Goal: Transaction & Acquisition: Purchase product/service

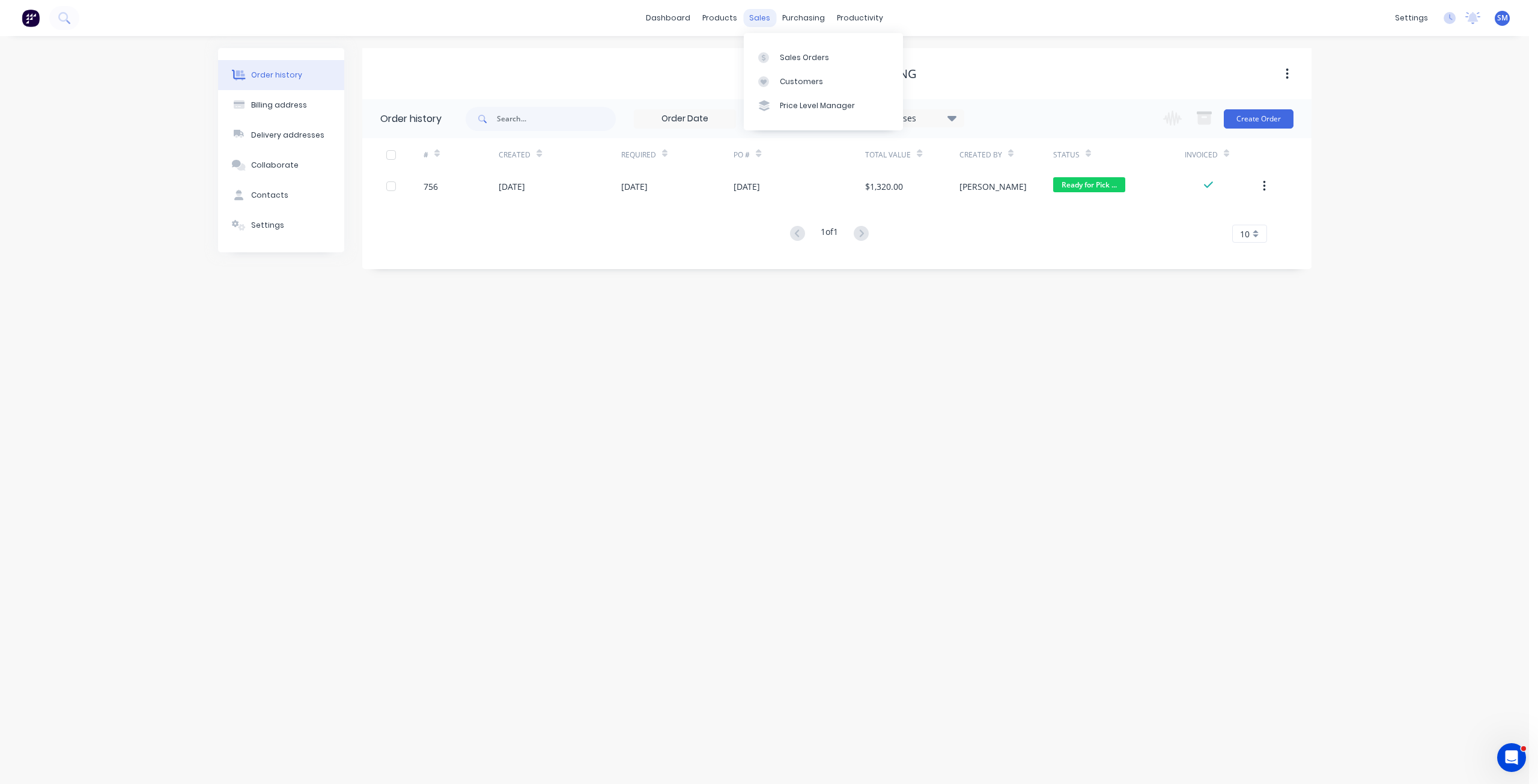
click at [762, 22] on div "sales" at bounding box center [760, 18] width 33 height 18
click at [793, 82] on div "Customers" at bounding box center [801, 82] width 43 height 11
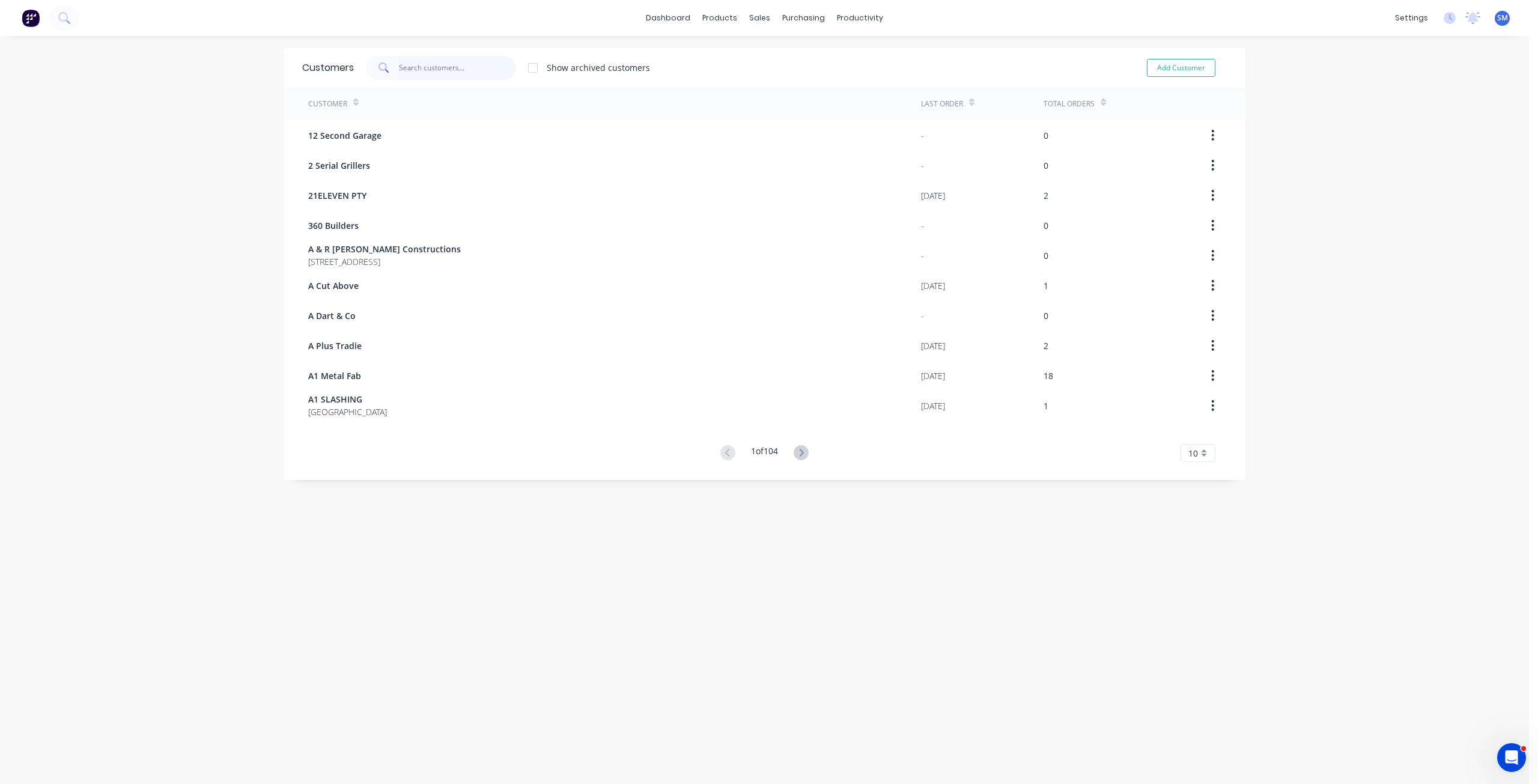
click at [406, 71] on input "text" at bounding box center [458, 68] width 118 height 24
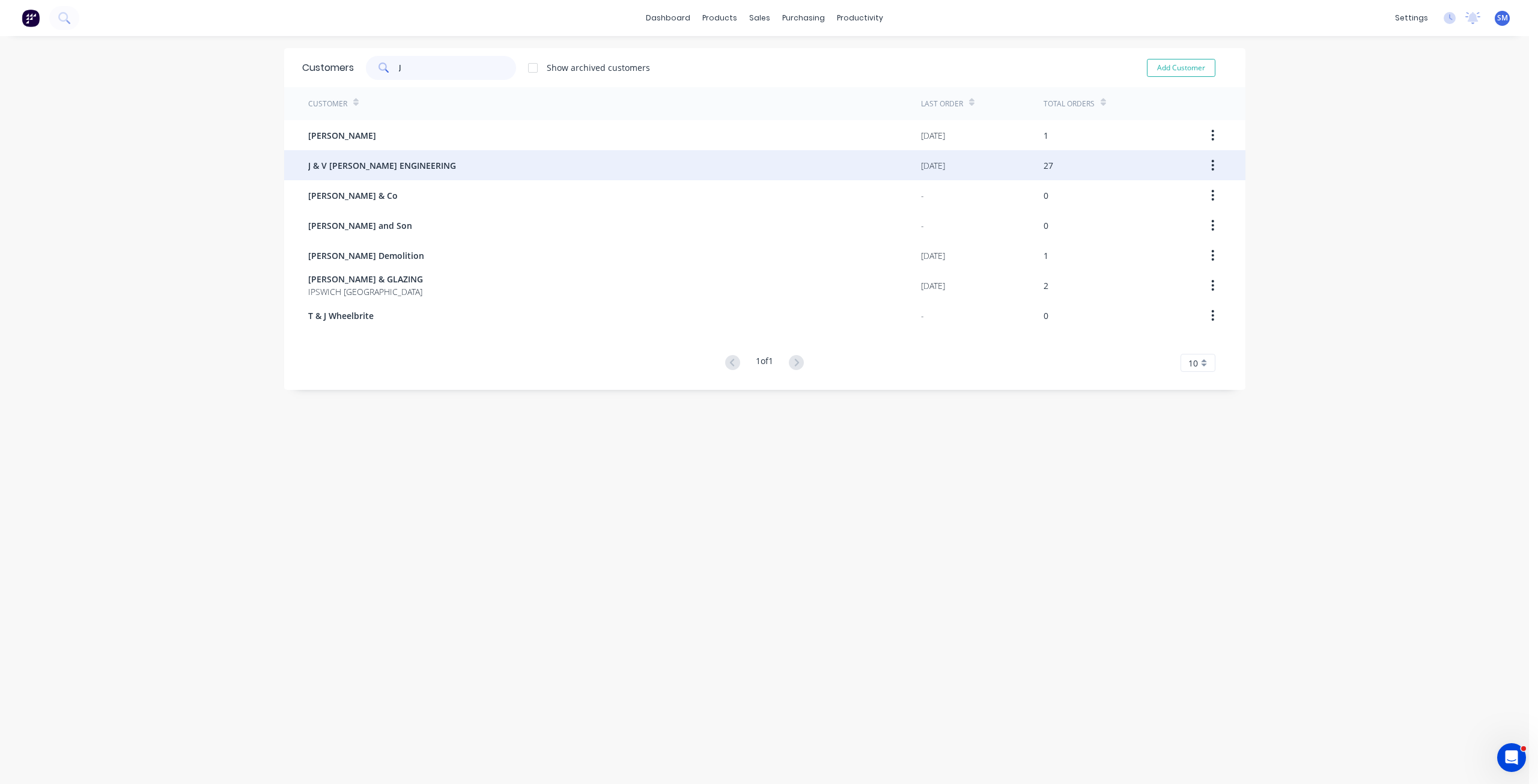
type input "J"
click at [354, 166] on span "J & V [PERSON_NAME] ENGINEERING" at bounding box center [382, 165] width 147 height 12
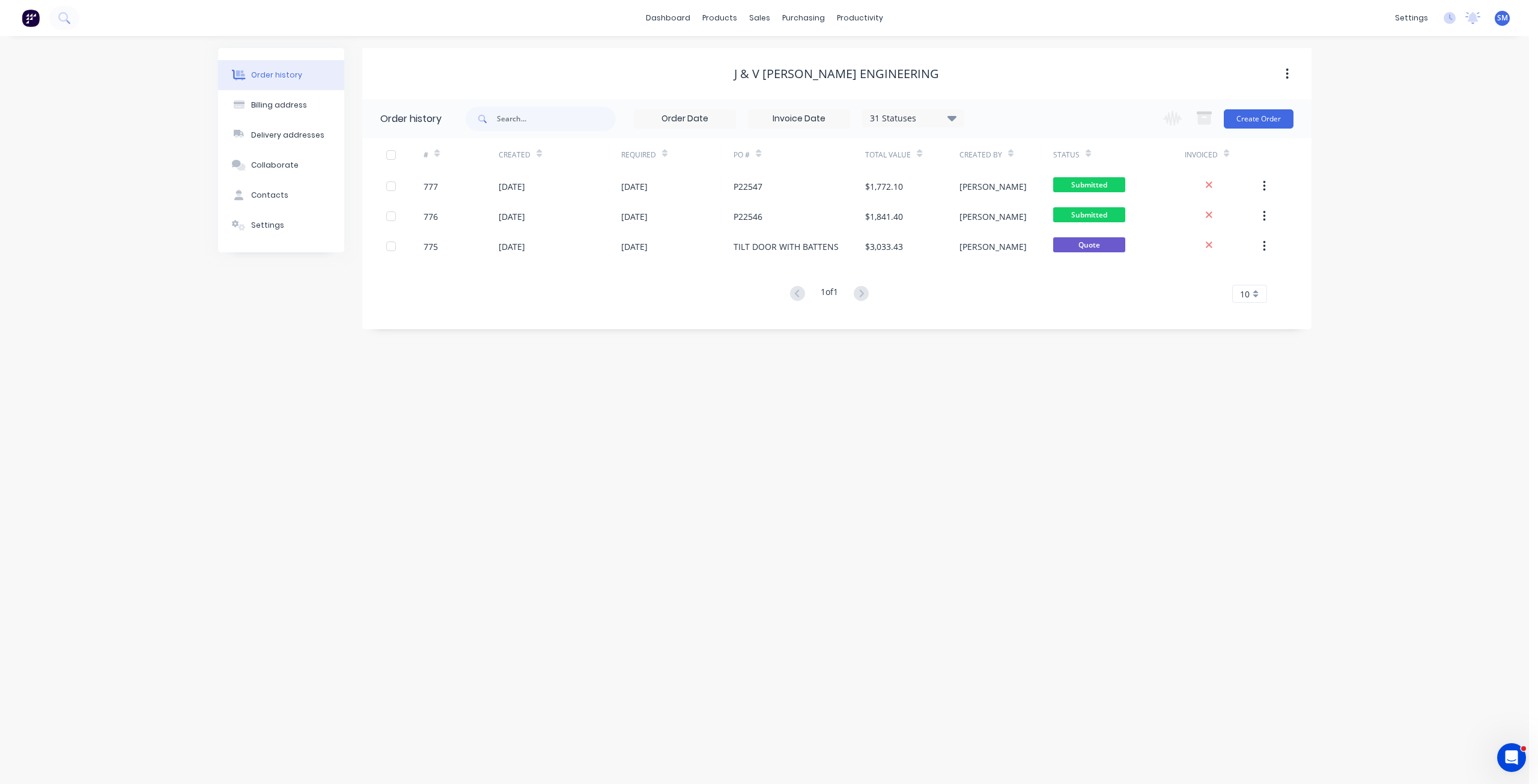
click at [949, 121] on icon at bounding box center [952, 118] width 9 height 14
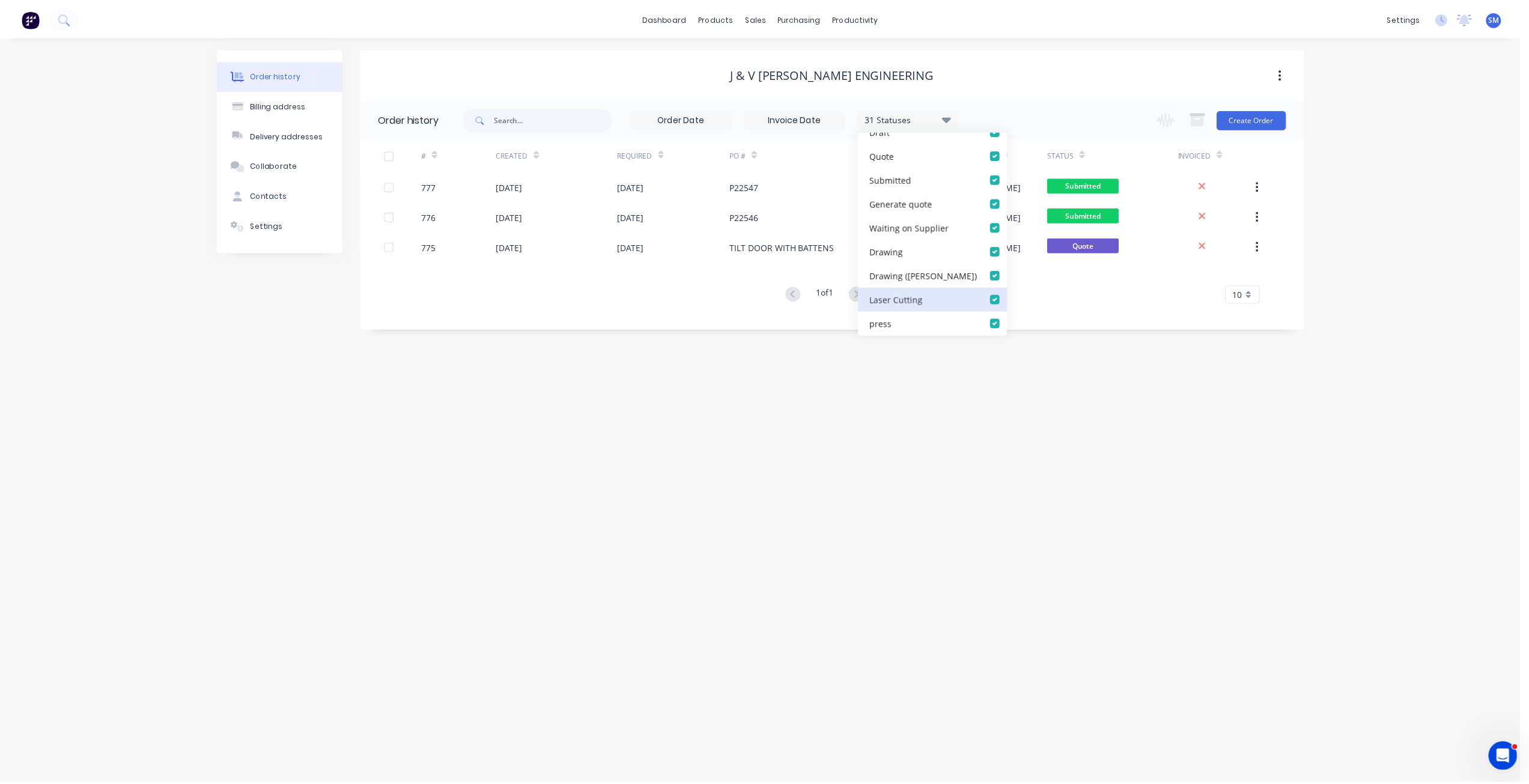
scroll to position [60, 0]
click at [1012, 220] on label at bounding box center [1012, 220] width 0 height 0
click at [1012, 229] on input "checkbox" at bounding box center [1017, 225] width 10 height 11
checkbox input "true"
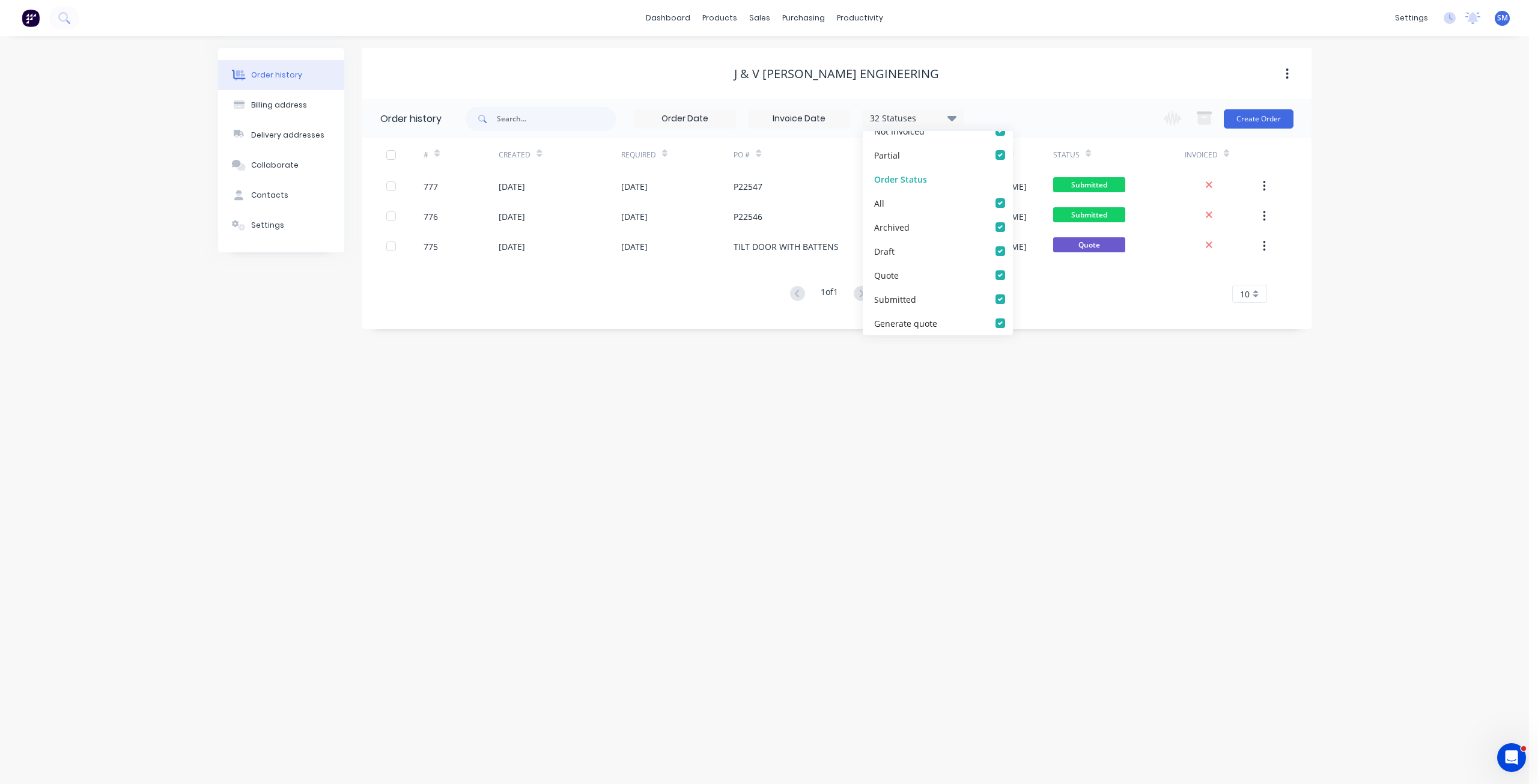
click at [735, 296] on div "1 of 1 10 5 10 15 20 25 30 35" at bounding box center [829, 294] width 934 height 18
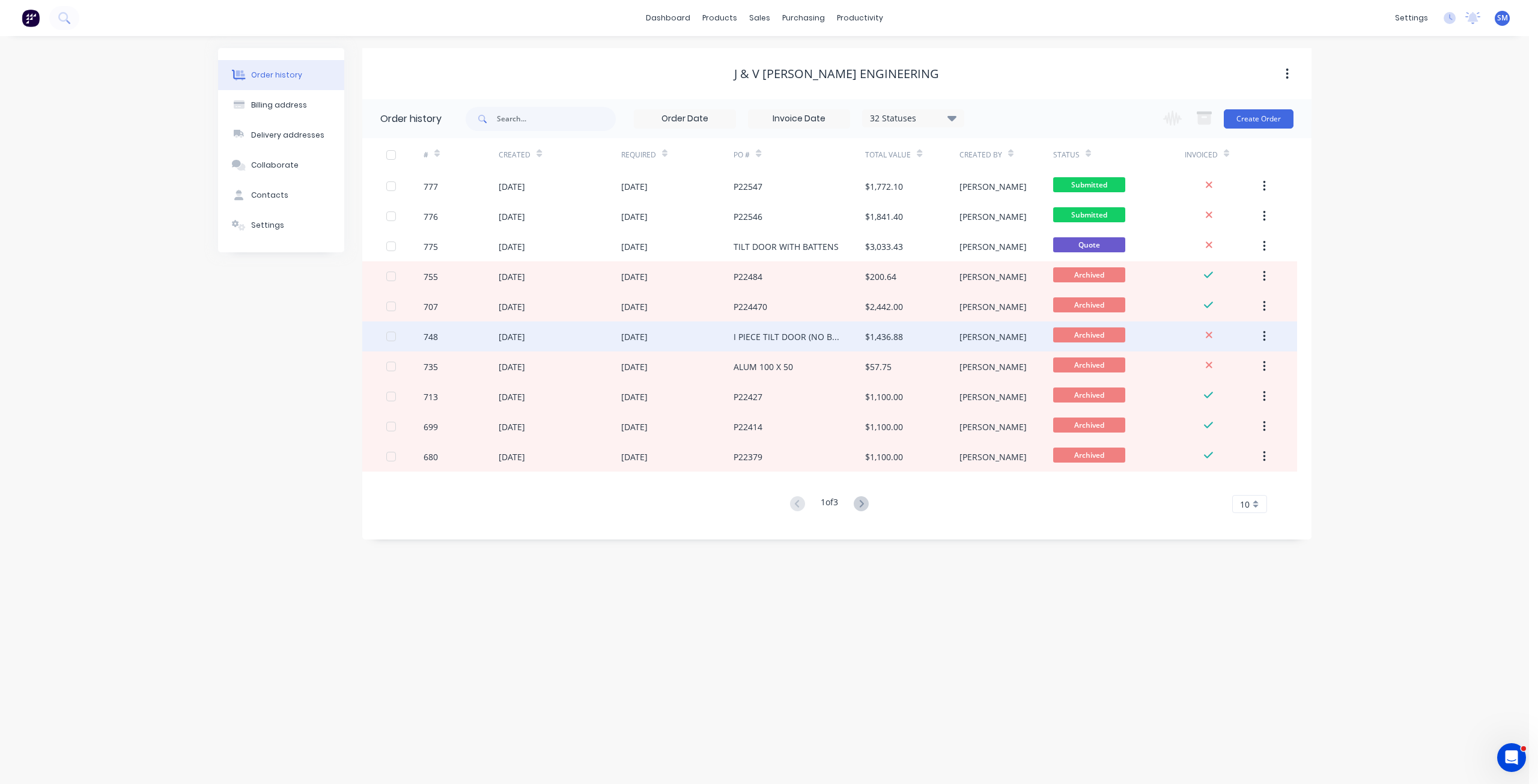
click at [686, 336] on div "[DATE]" at bounding box center [677, 336] width 113 height 30
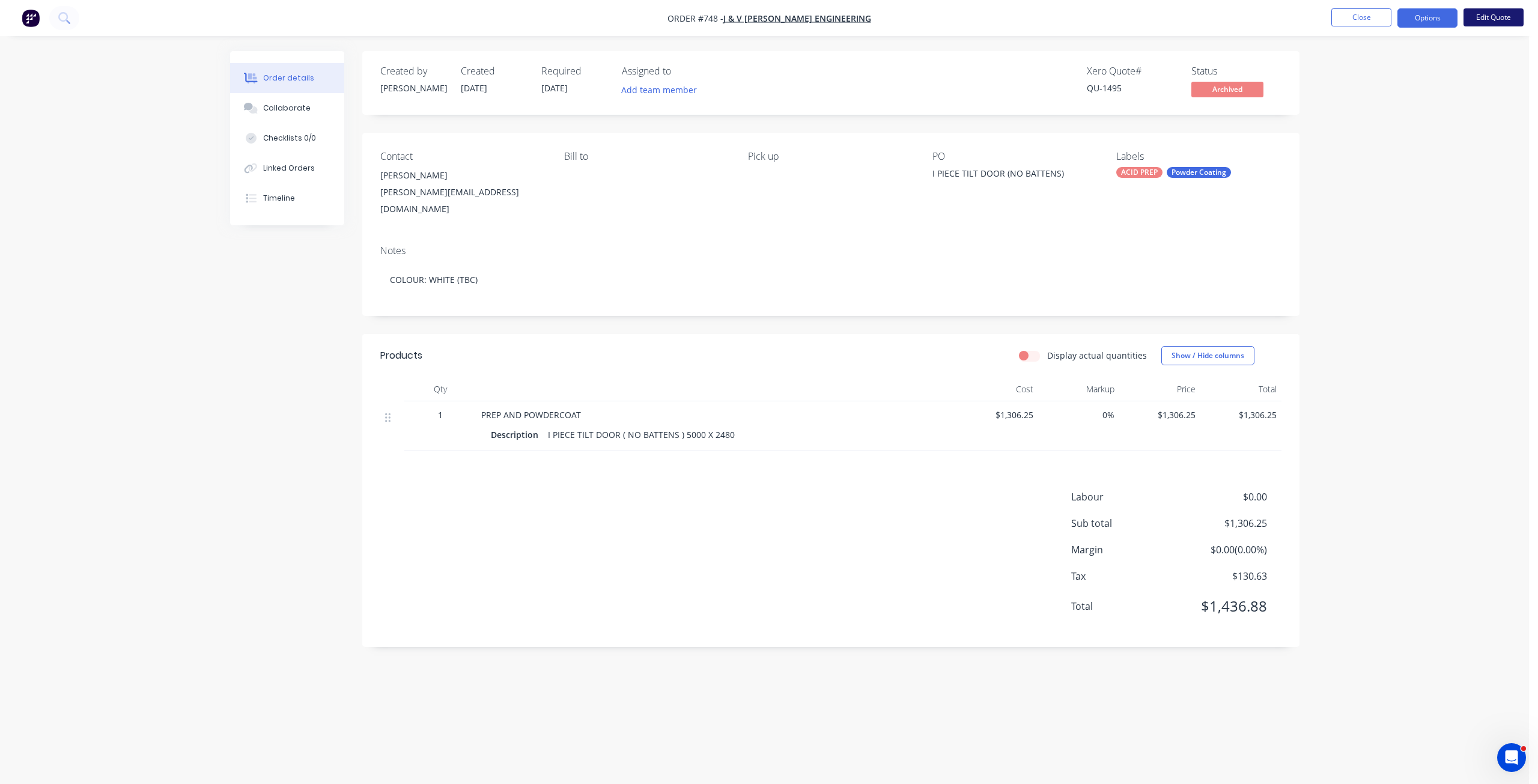
click at [1488, 20] on button "Edit Quote" at bounding box center [1493, 18] width 60 height 18
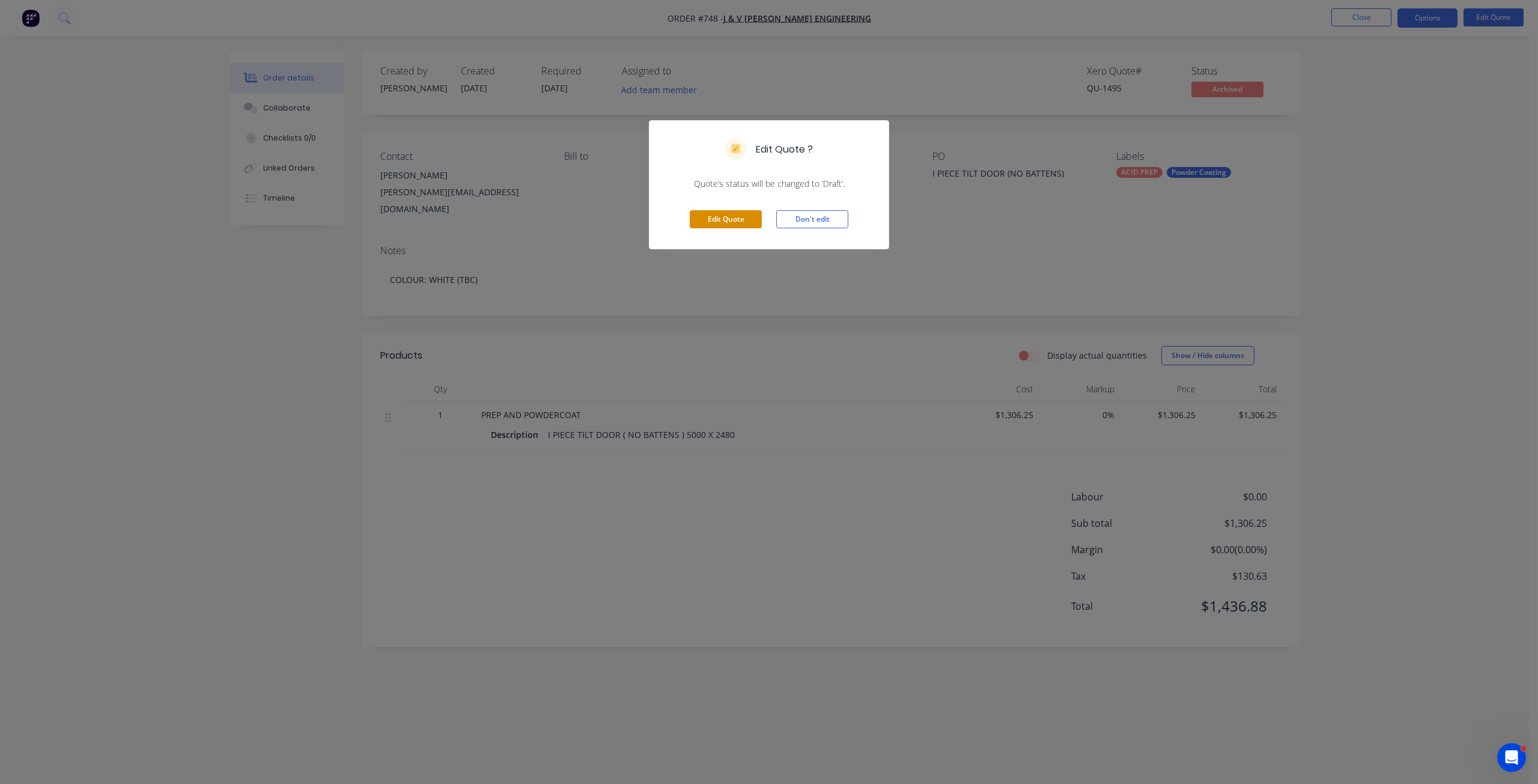
click at [718, 218] on button "Edit Quote" at bounding box center [726, 219] width 72 height 18
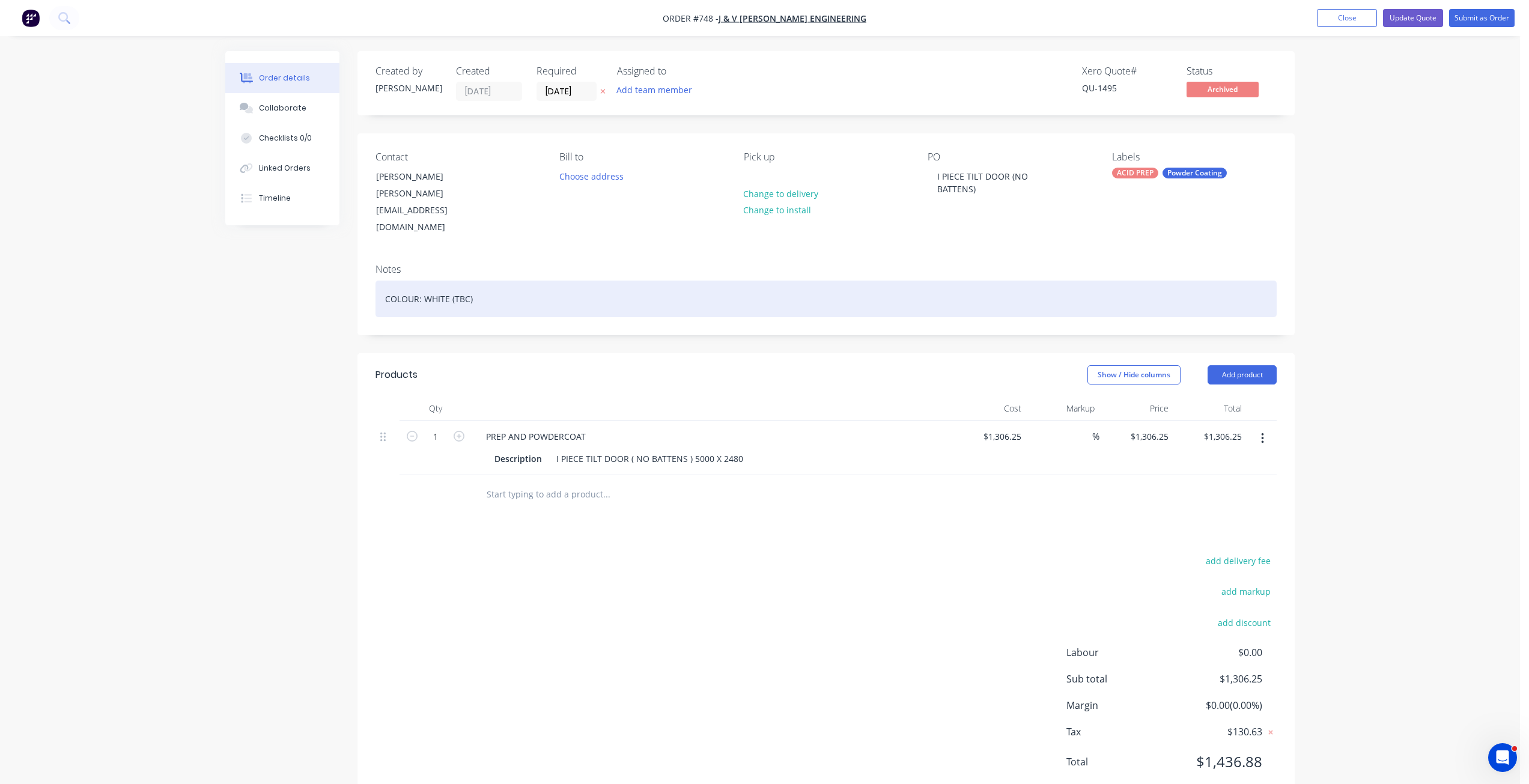
click at [477, 281] on div "COLOUR: WHITE (TBC)" at bounding box center [825, 299] width 901 height 37
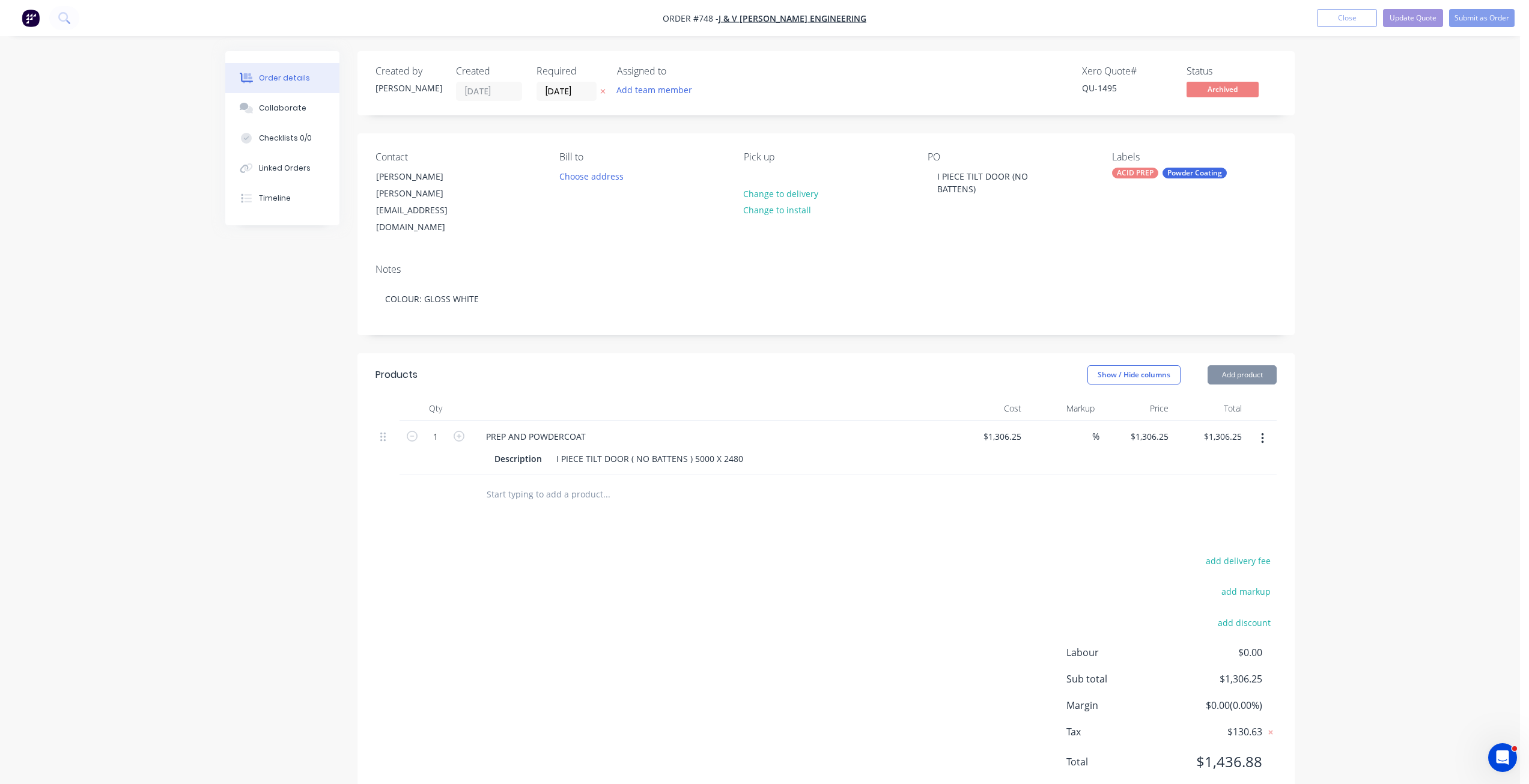
click at [711, 450] on div "I PIECE TILT DOOR ( NO BATTENS ) 5000 X 2480" at bounding box center [650, 459] width 196 height 18
click at [708, 450] on div "I PIECE TILT DOOR ( NO BATTENS ) 5000 X 2480" at bounding box center [650, 459] width 196 height 18
click at [733, 450] on div "I PIECE TILT DOOR ( NO BATTENS ) 4960 X 2480" at bounding box center [650, 459] width 196 height 18
click at [750, 450] on div "Description I PIECE TILT DOOR ( NO BATTENS ) 4960 X 2460" at bounding box center [709, 459] width 439 height 18
click at [825, 488] on div at bounding box center [687, 507] width 432 height 39
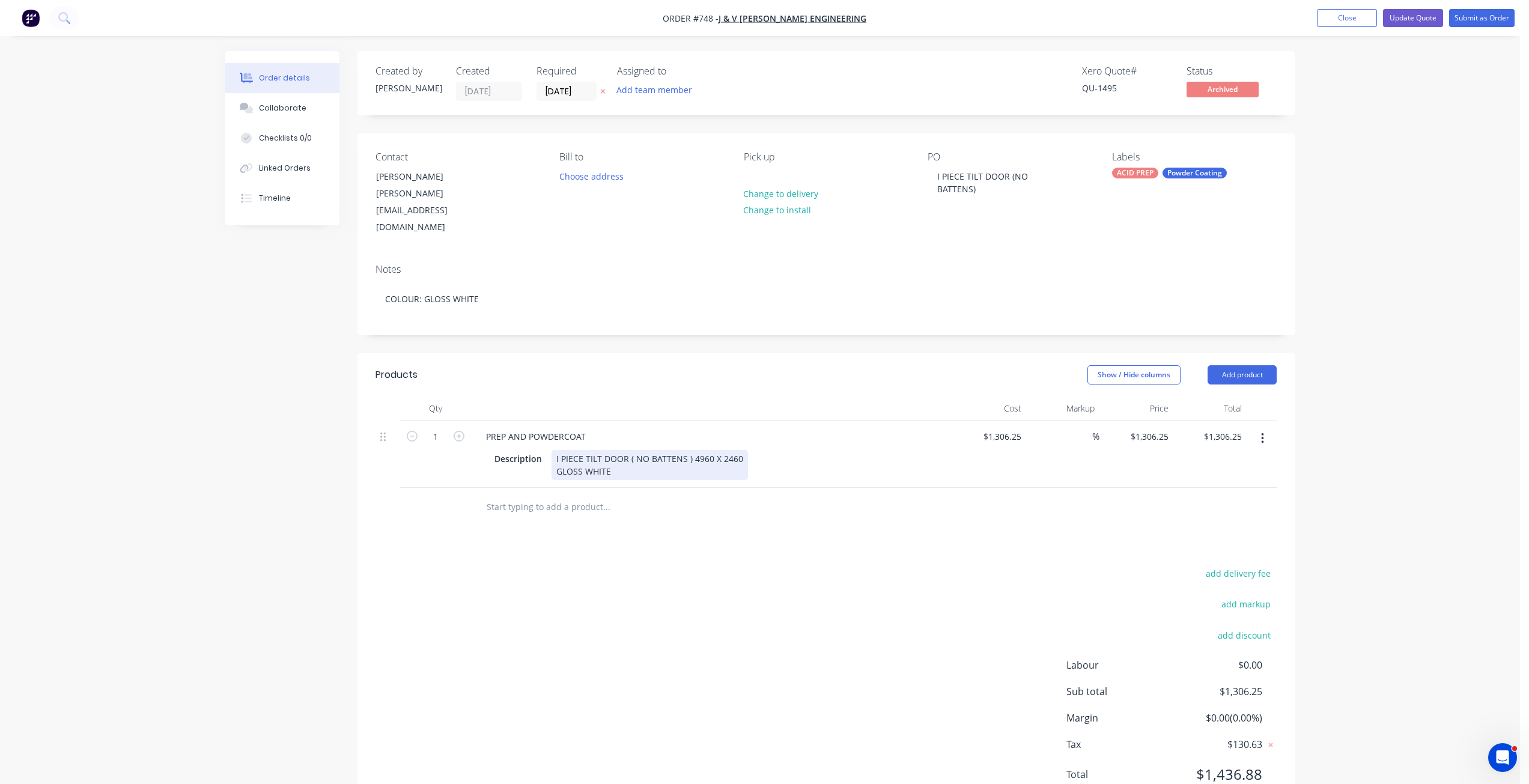
click at [557, 450] on div "I PIECE TILT DOOR ( NO BATTENS ) 4960 X 2460 GLOSS WHITE" at bounding box center [650, 465] width 196 height 30
click at [558, 450] on div "I PIECE TILT DOOR ( NO BATTENS ) 4960 X 2460 GLOSS WHITE" at bounding box center [650, 471] width 196 height 43
click at [651, 85] on button "Add team member" at bounding box center [654, 89] width 89 height 16
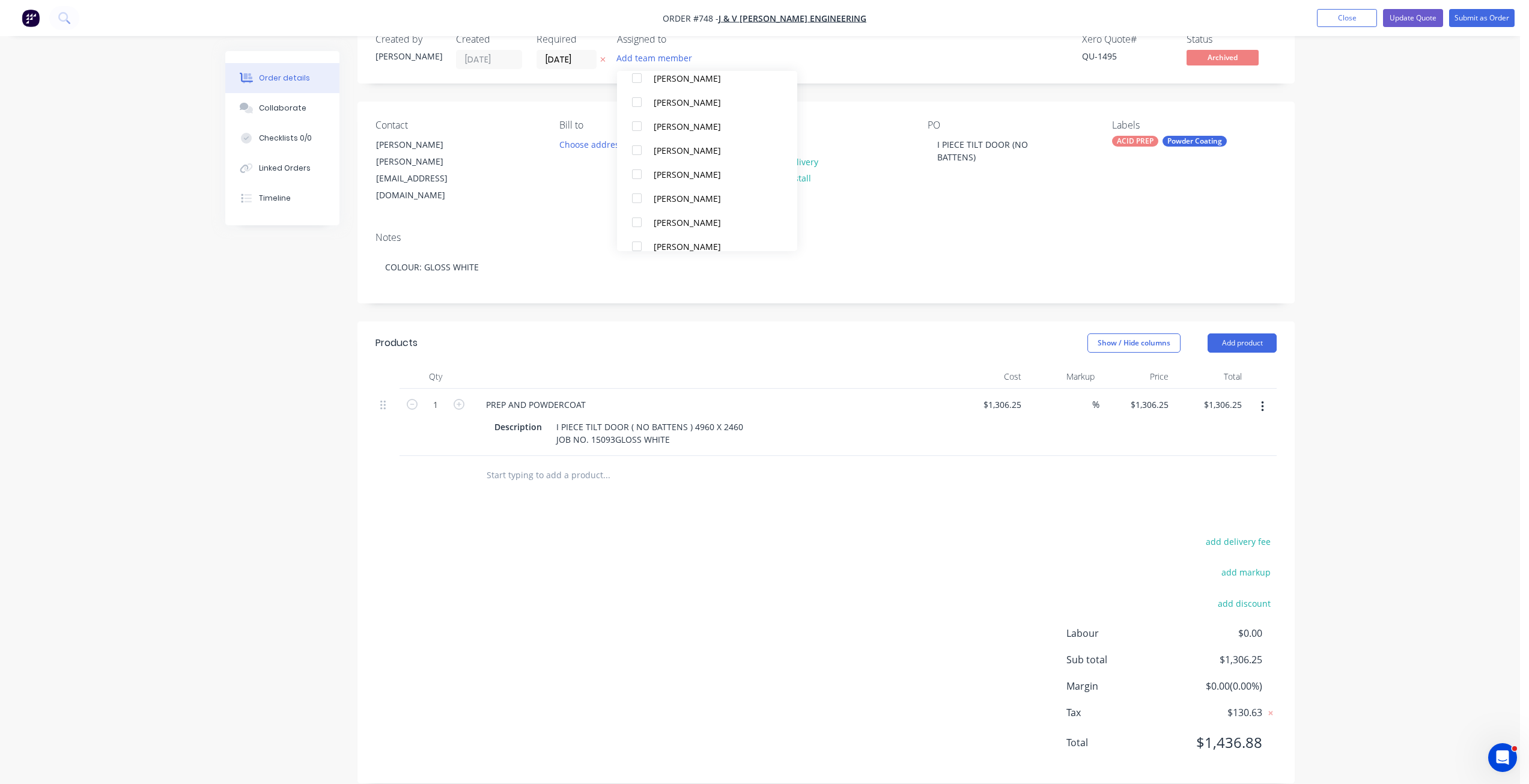
scroll to position [180, 0]
click at [640, 136] on div at bounding box center [636, 136] width 24 height 24
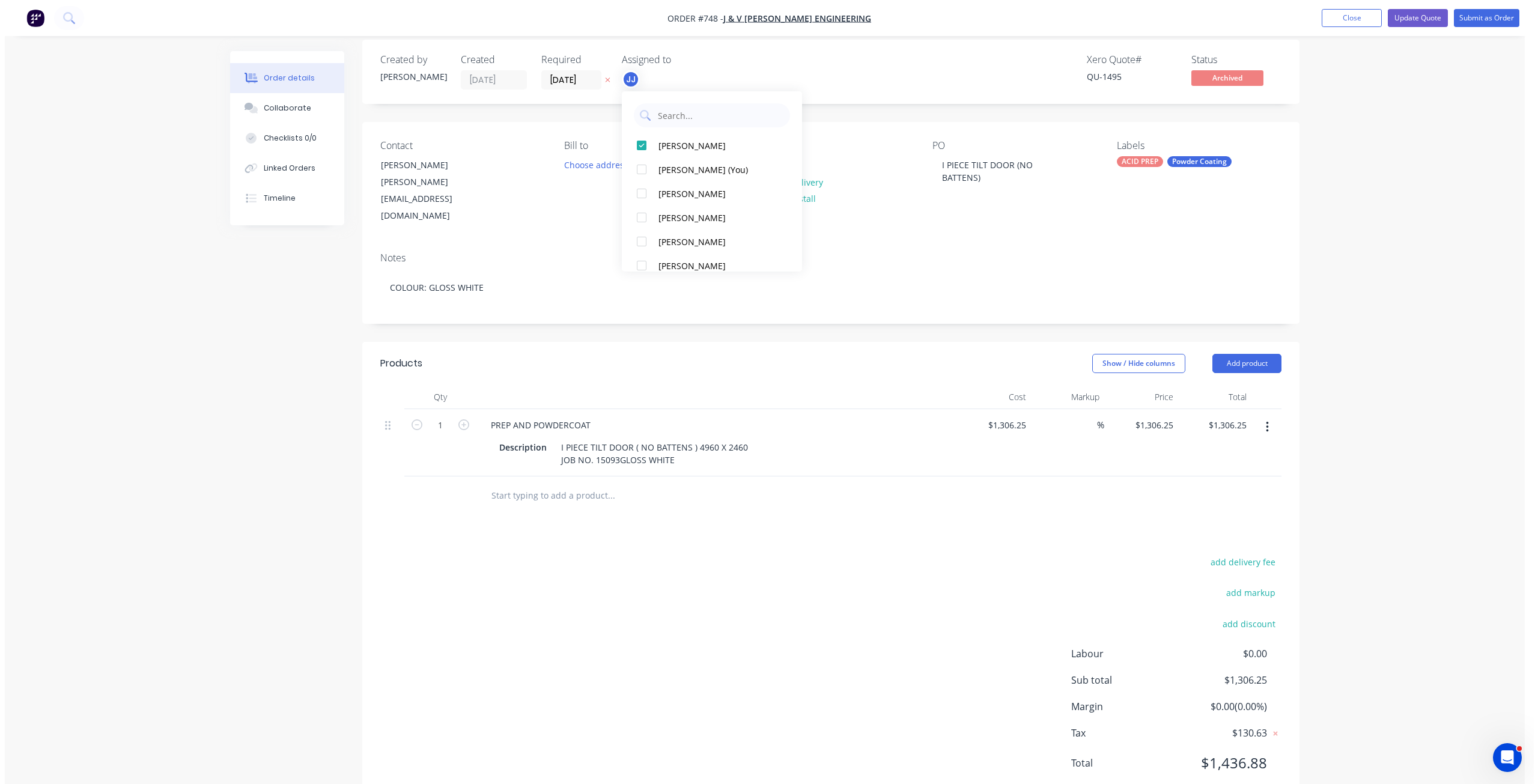
scroll to position [0, 0]
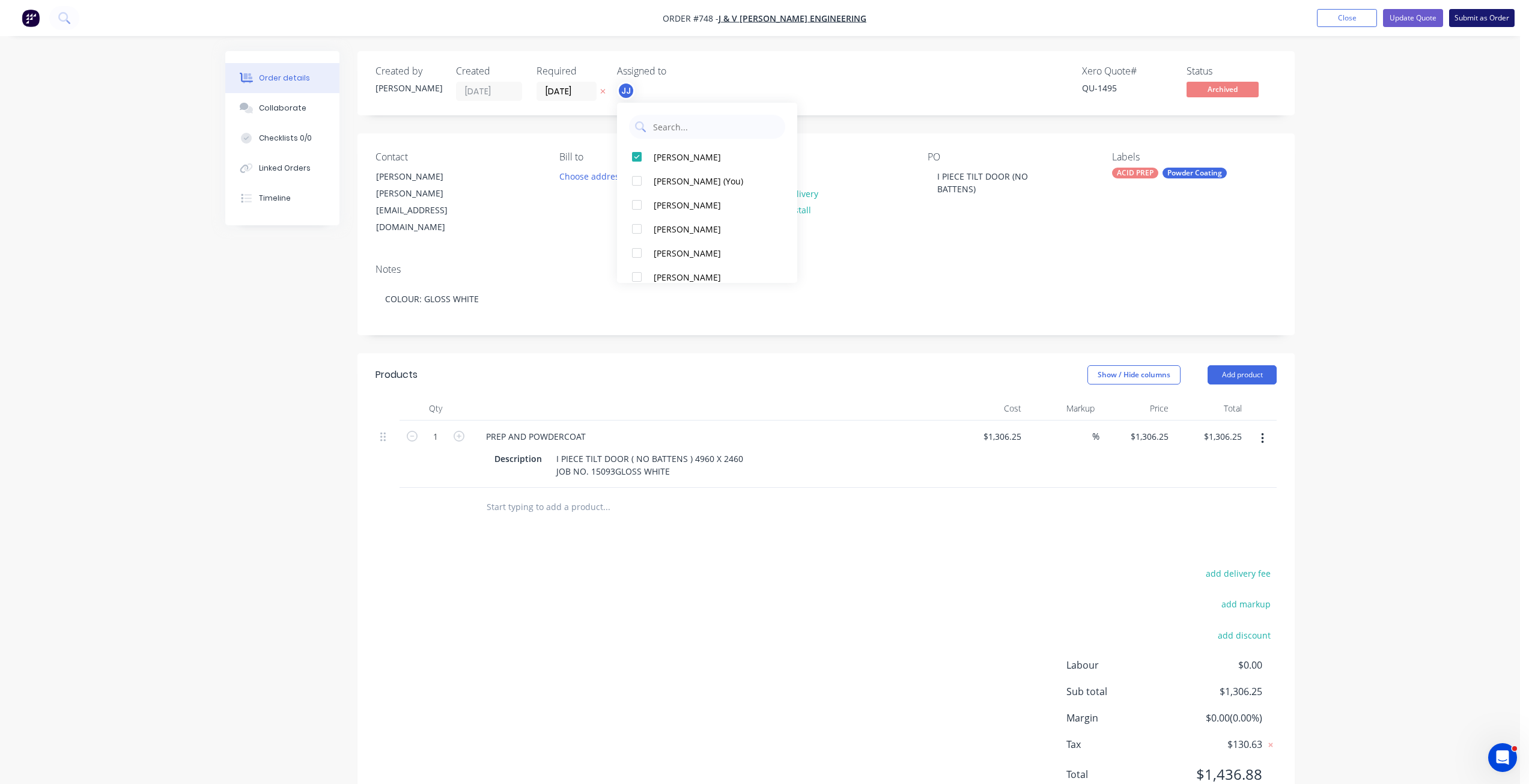
click at [1479, 19] on button "Submit as Order" at bounding box center [1482, 18] width 66 height 18
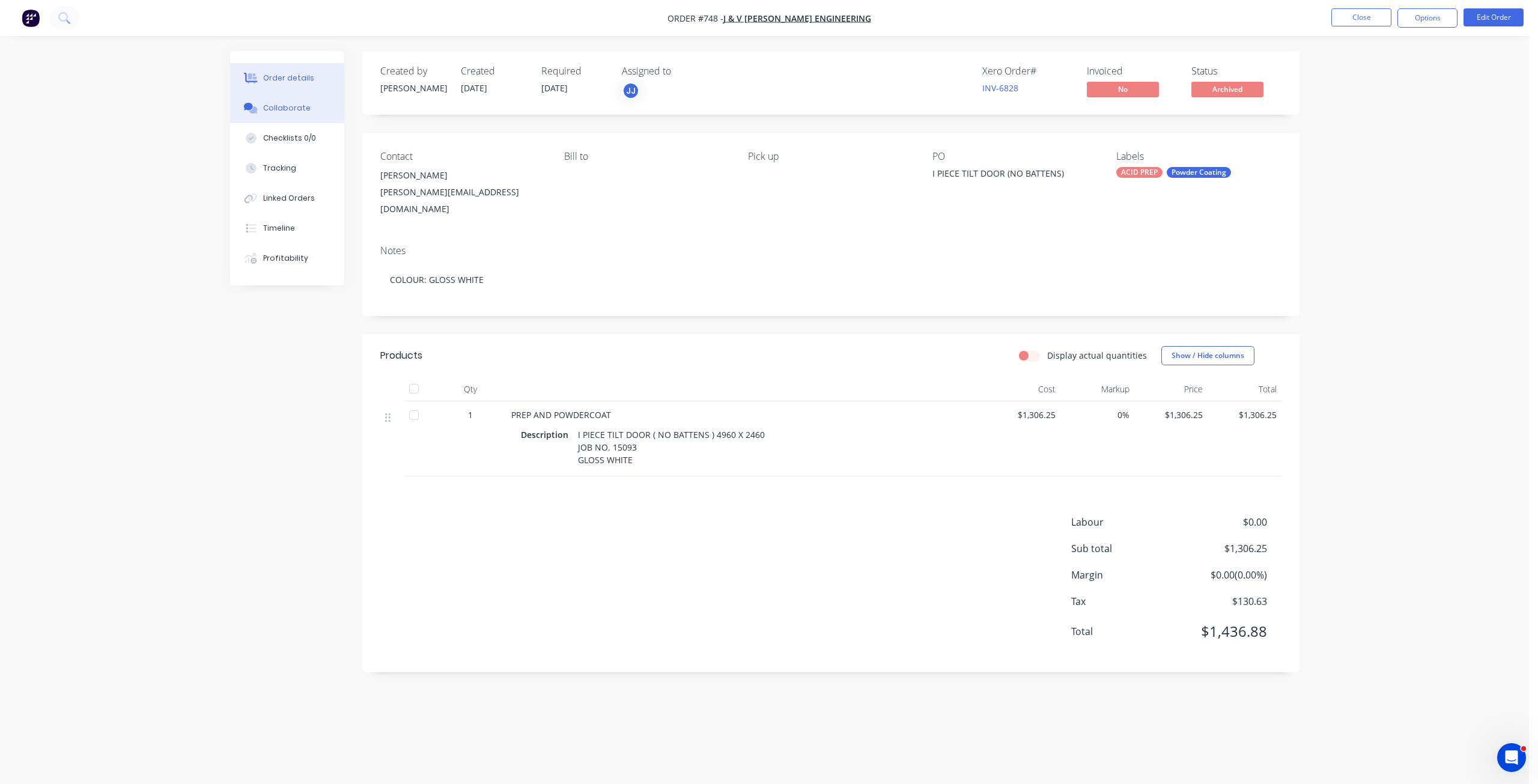
click at [288, 107] on div "Collaborate" at bounding box center [287, 108] width 47 height 11
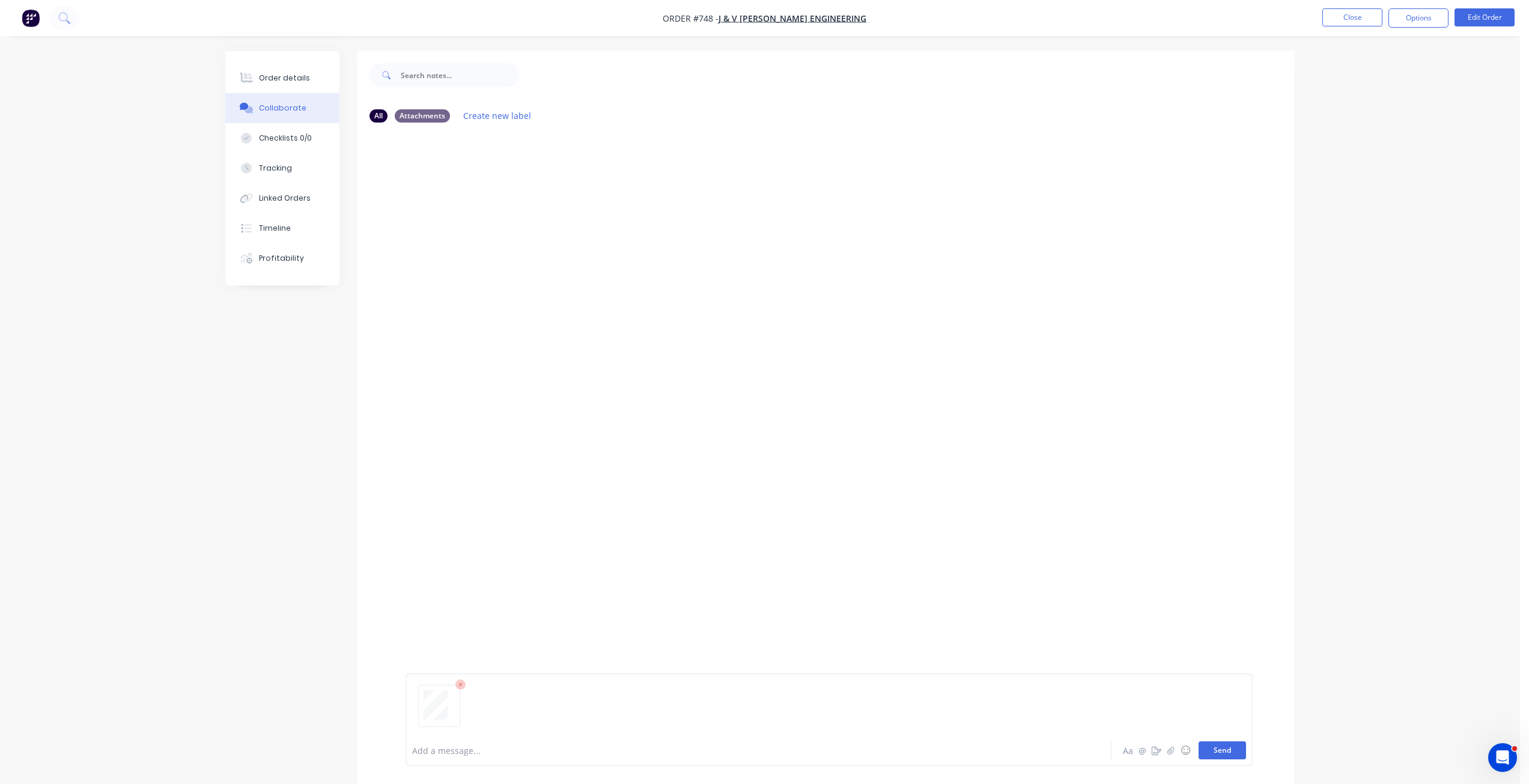
click at [1217, 747] on button "Send" at bounding box center [1222, 750] width 47 height 18
click at [1412, 12] on button "Options" at bounding box center [1418, 18] width 60 height 19
click at [1340, 143] on div "Work Order" at bounding box center [1383, 145] width 111 height 18
click at [1354, 122] on div "Without pricing" at bounding box center [1383, 121] width 111 height 18
click at [1344, 20] on button "Close" at bounding box center [1352, 18] width 60 height 18
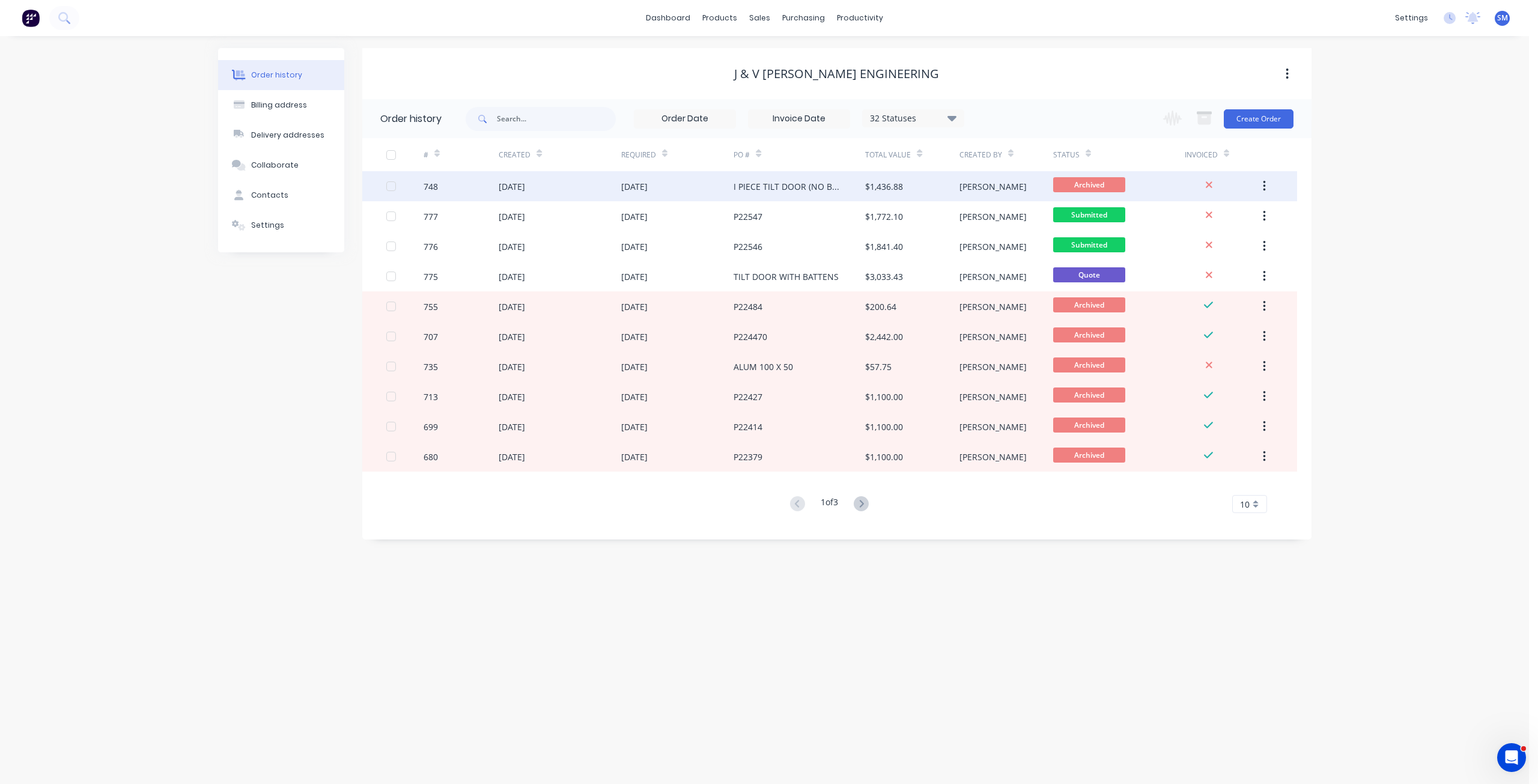
click at [595, 189] on div "[DATE]" at bounding box center [559, 186] width 122 height 30
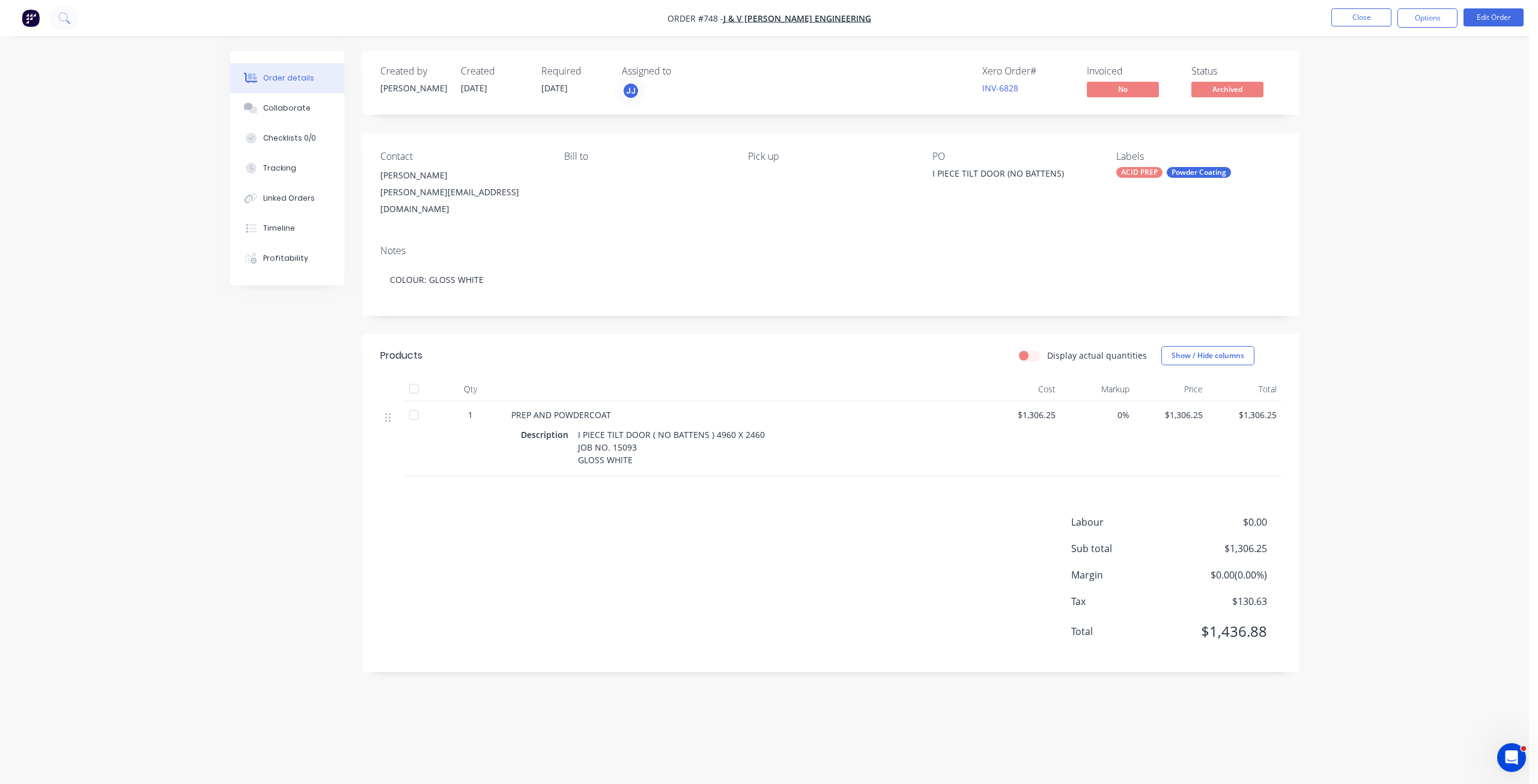
click at [568, 88] on span "[DATE]" at bounding box center [554, 88] width 26 height 11
click at [1491, 17] on button "Edit Order" at bounding box center [1493, 18] width 60 height 18
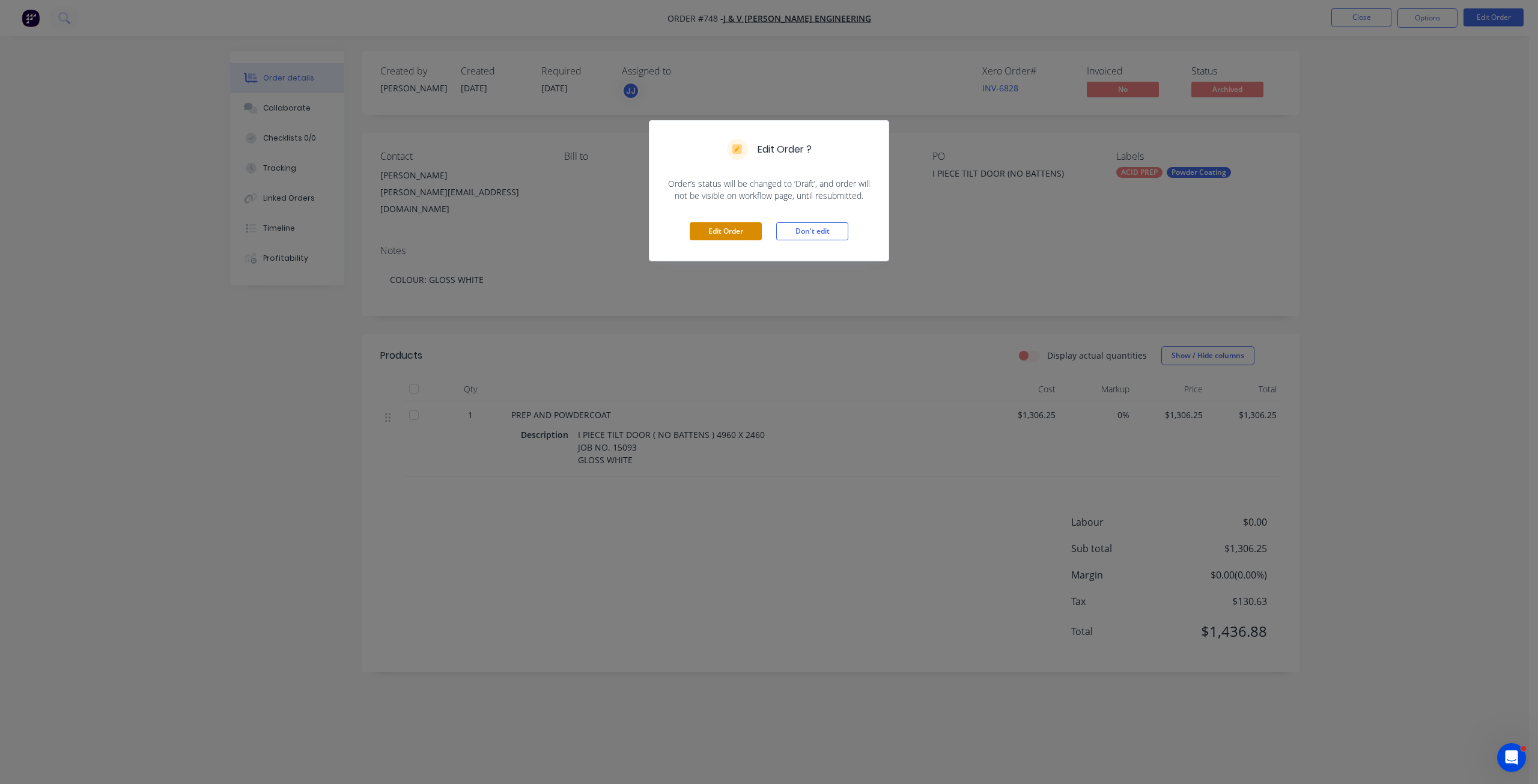
click at [744, 228] on button "Edit Order" at bounding box center [726, 231] width 72 height 18
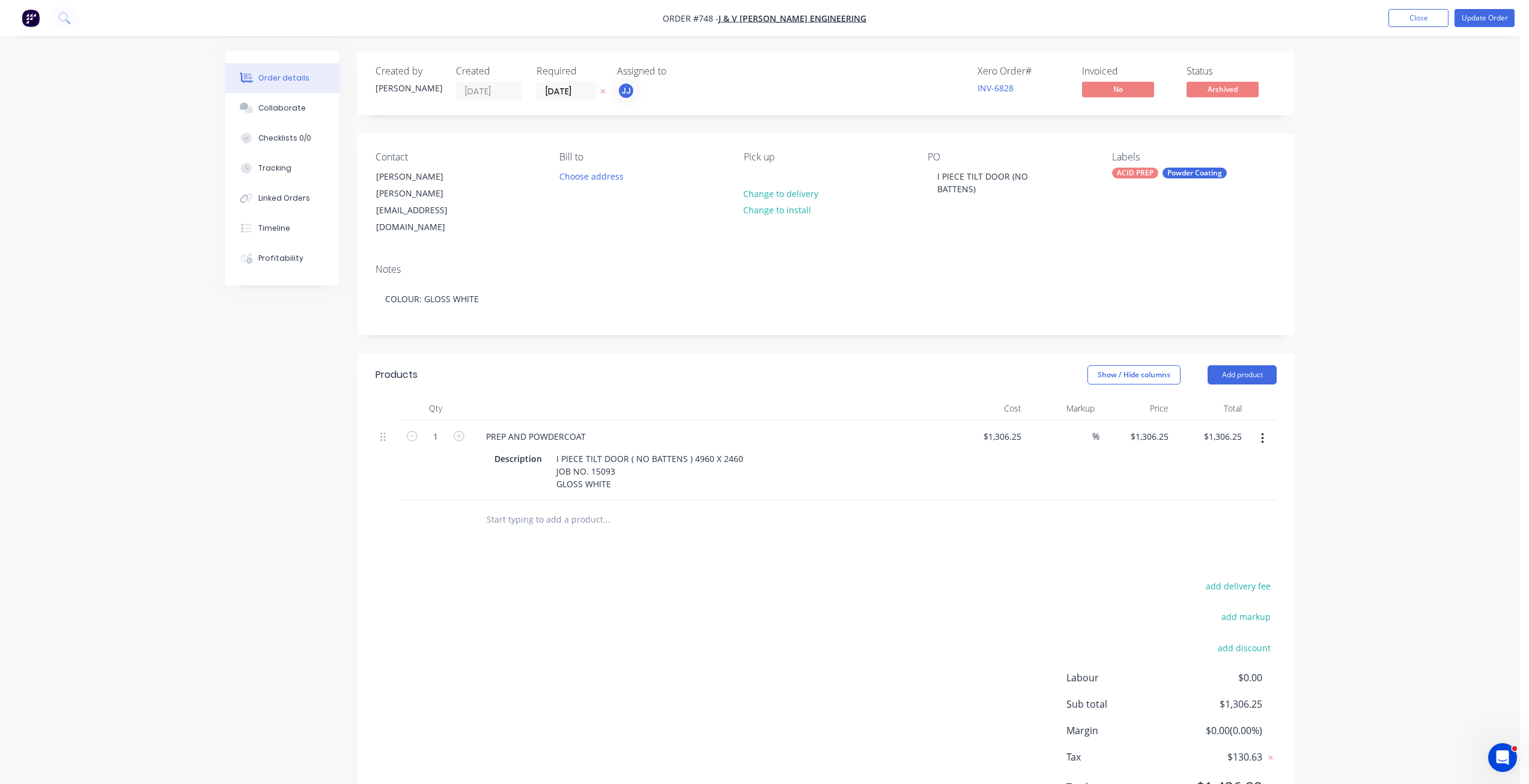
click at [570, 102] on div "Created by [PERSON_NAME] Created [DATE] Required [DATE] Assigned to [PERSON_NAM…" at bounding box center [825, 82] width 937 height 64
click at [566, 96] on input "[DATE]" at bounding box center [566, 91] width 59 height 18
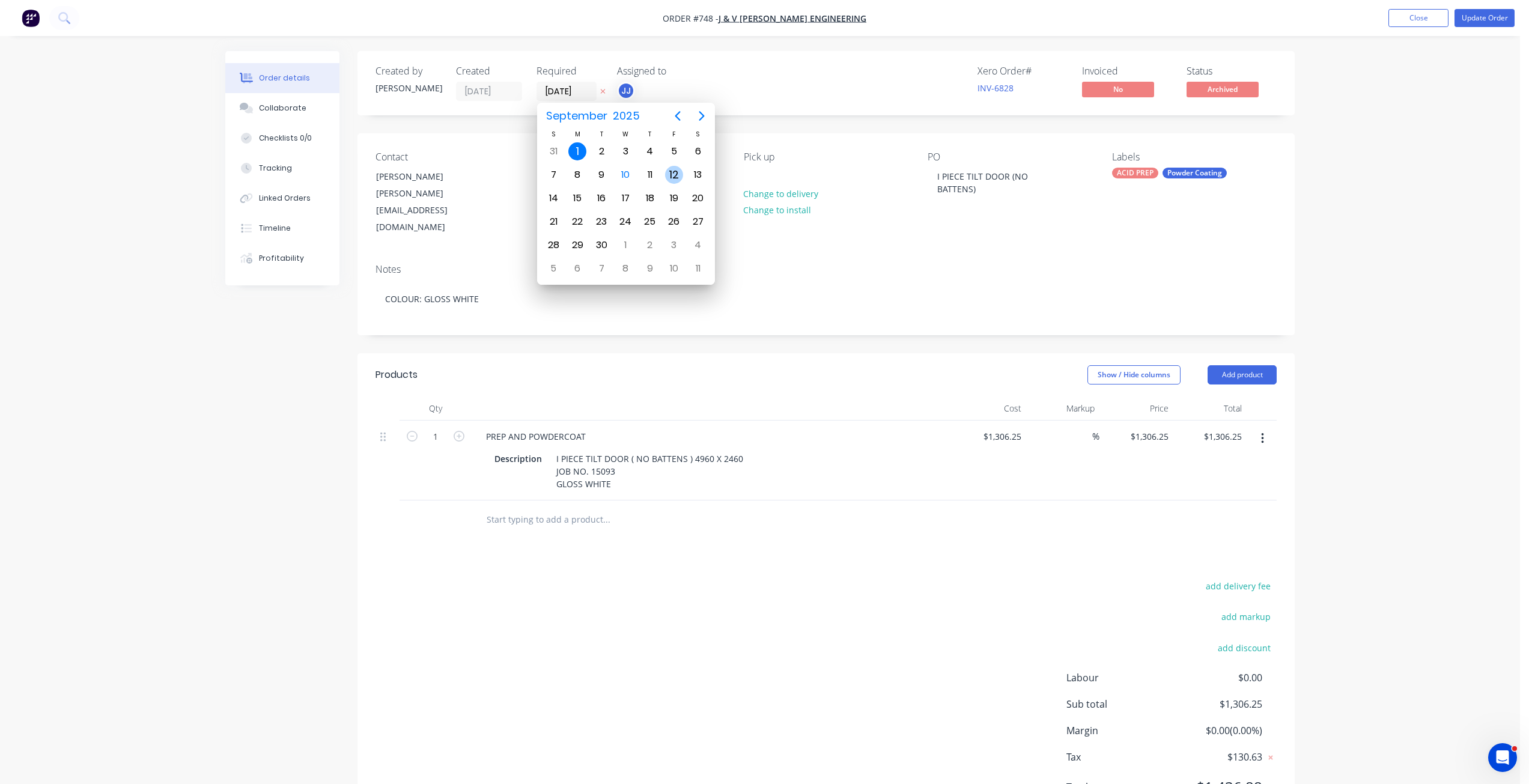
click at [669, 173] on div "12" at bounding box center [674, 175] width 18 height 18
type input "[DATE]"
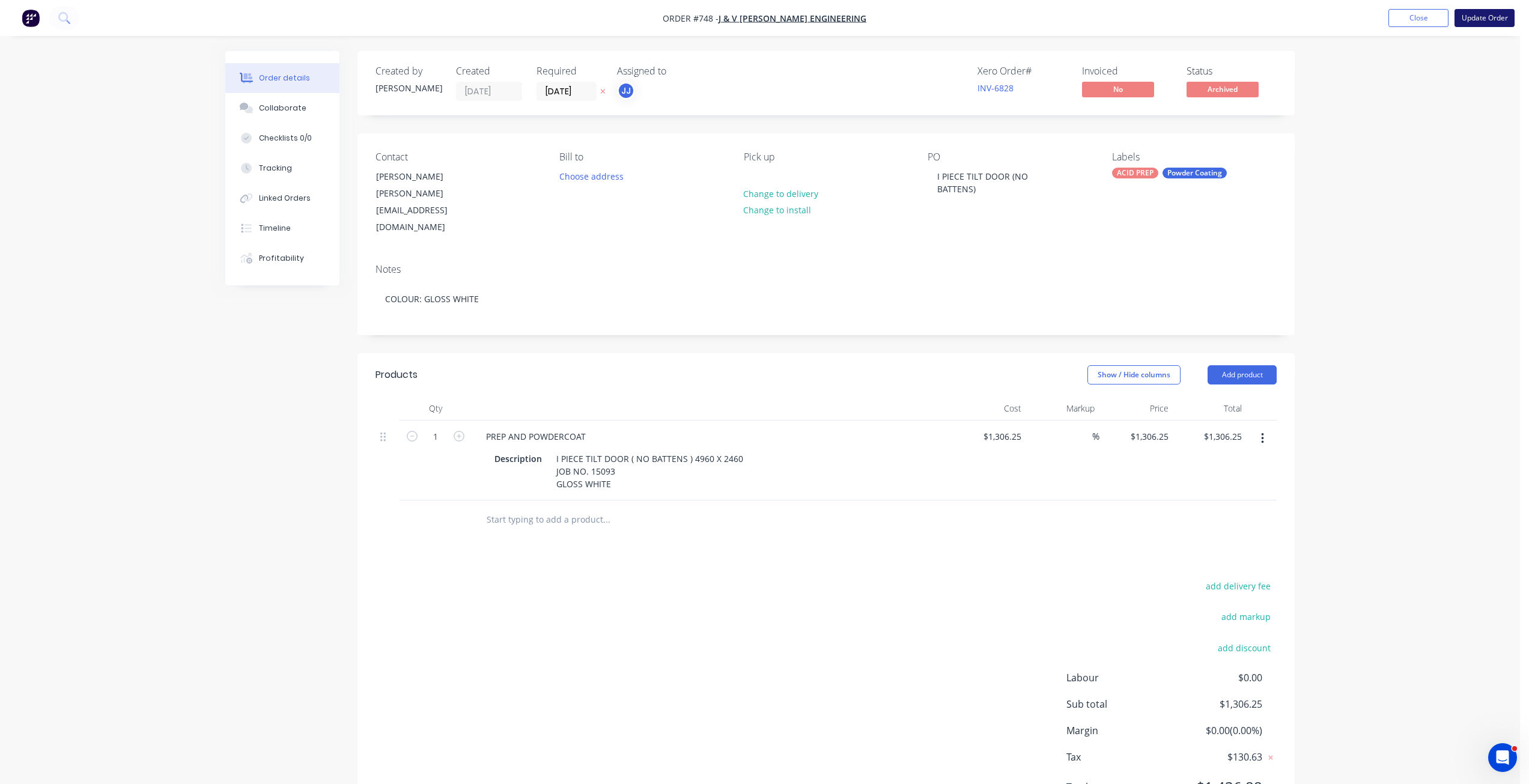
click at [1485, 20] on button "Update Order" at bounding box center [1484, 18] width 60 height 18
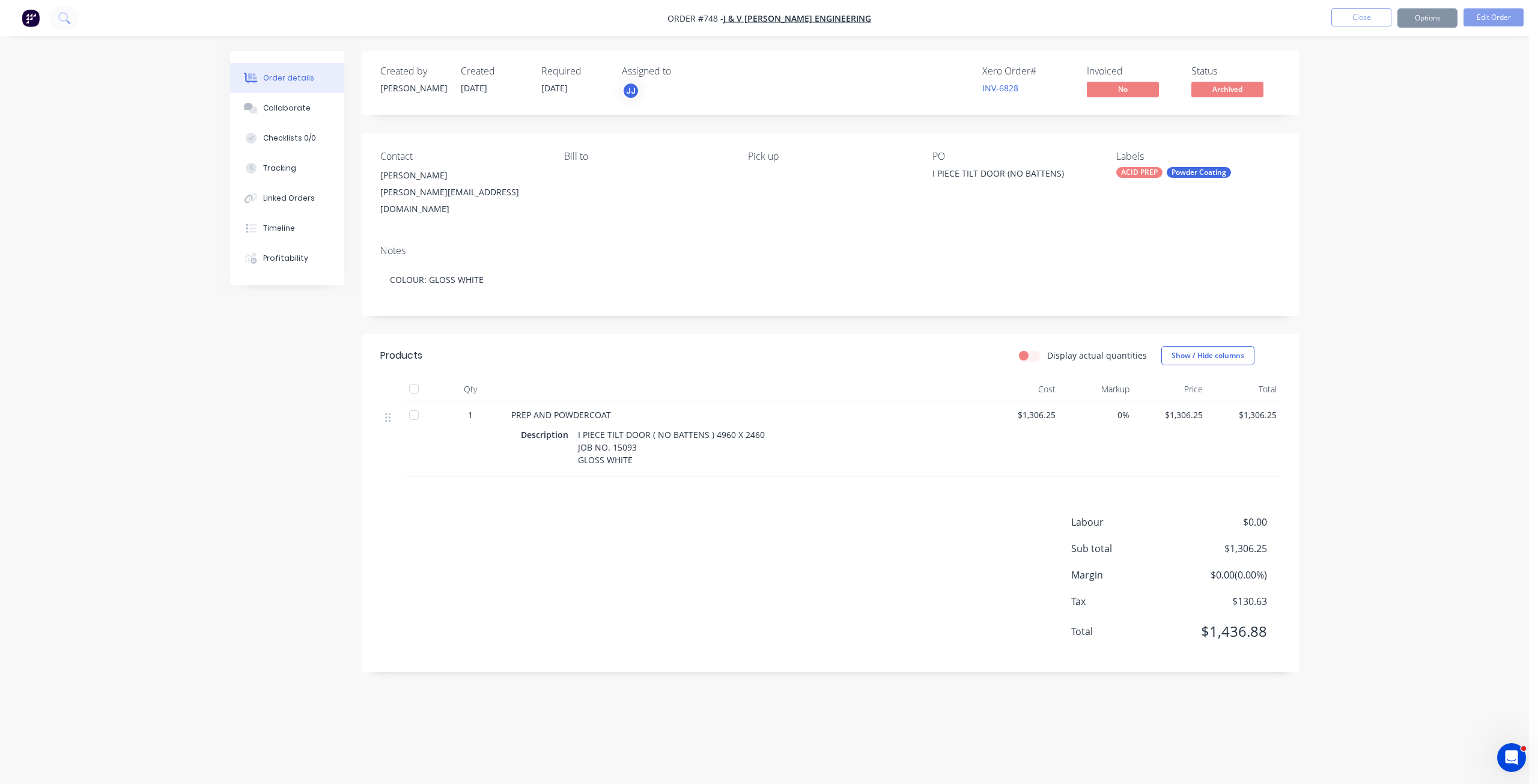
click at [1426, 24] on div "Sending to your accounting package... Loading... This may take a few moments. P…" at bounding box center [769, 392] width 1538 height 784
click at [1426, 24] on button "Options" at bounding box center [1427, 18] width 60 height 19
click at [1361, 150] on div "Work Order" at bounding box center [1391, 145] width 111 height 18
click at [1356, 121] on div "Without pricing" at bounding box center [1391, 121] width 111 height 18
click at [1356, 12] on button "Close" at bounding box center [1361, 18] width 60 height 18
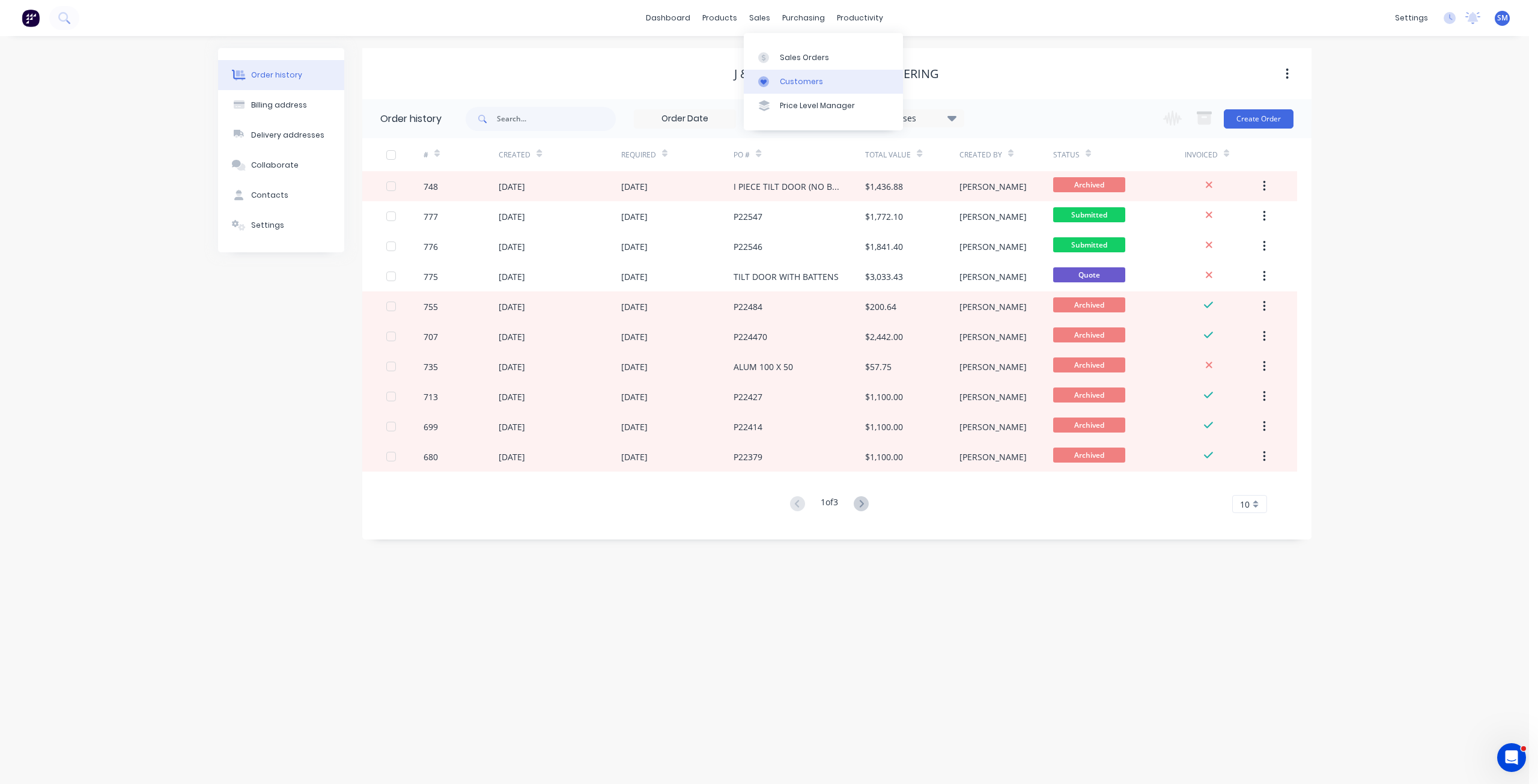
click at [791, 82] on div "Customers" at bounding box center [801, 82] width 43 height 11
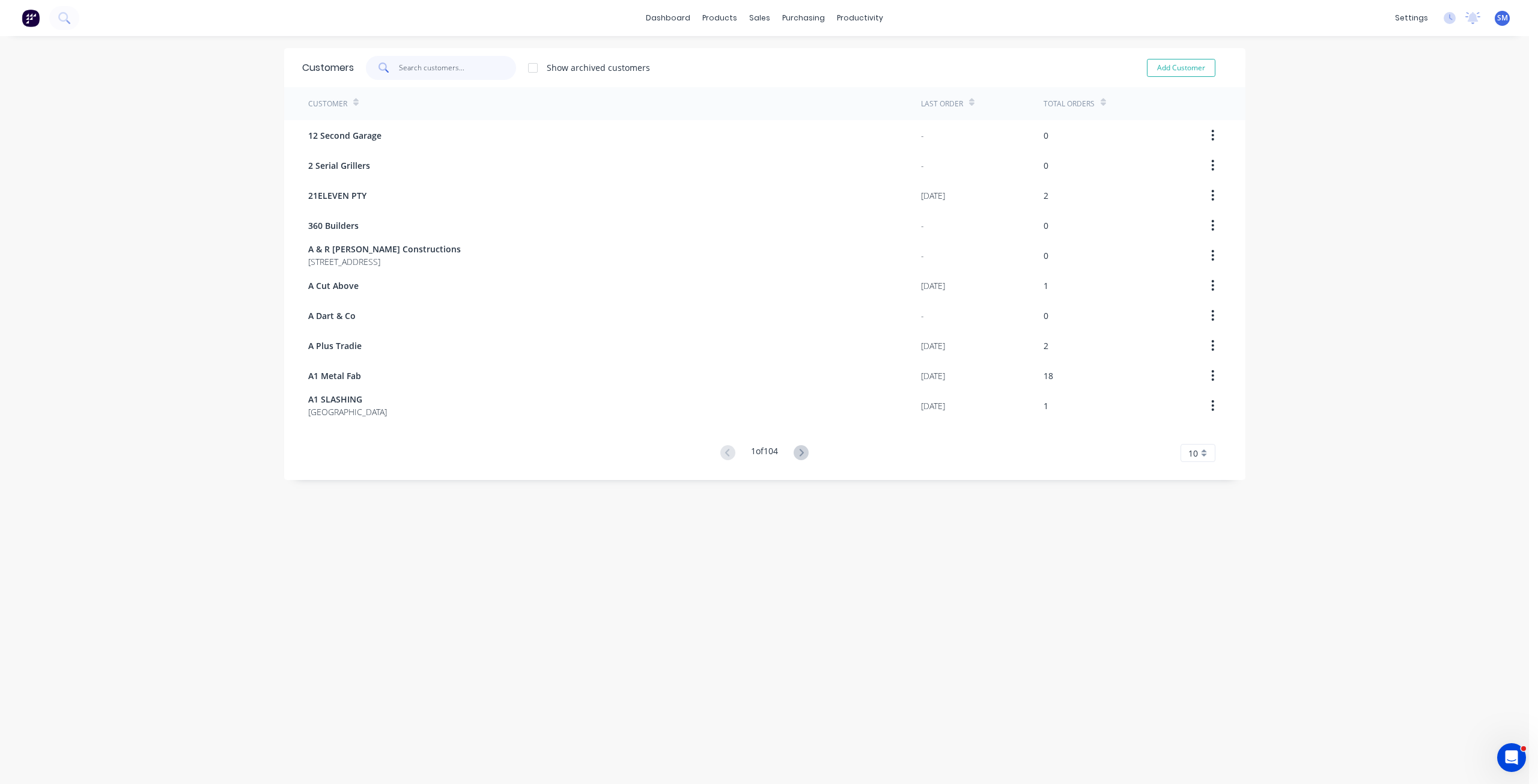
click at [420, 74] on input "text" at bounding box center [458, 68] width 118 height 24
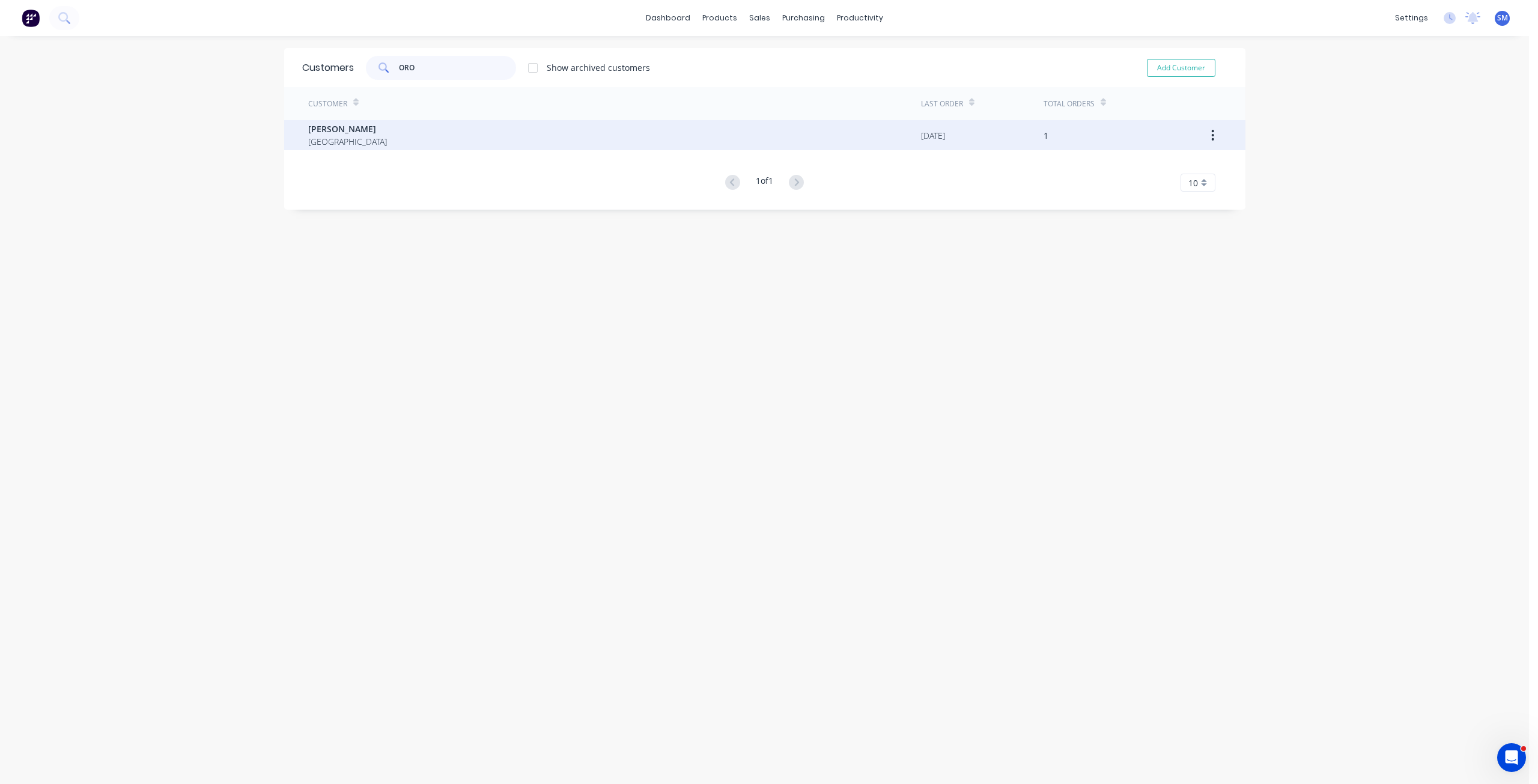
type input "ORO"
click at [352, 129] on span "[PERSON_NAME]" at bounding box center [347, 129] width 79 height 12
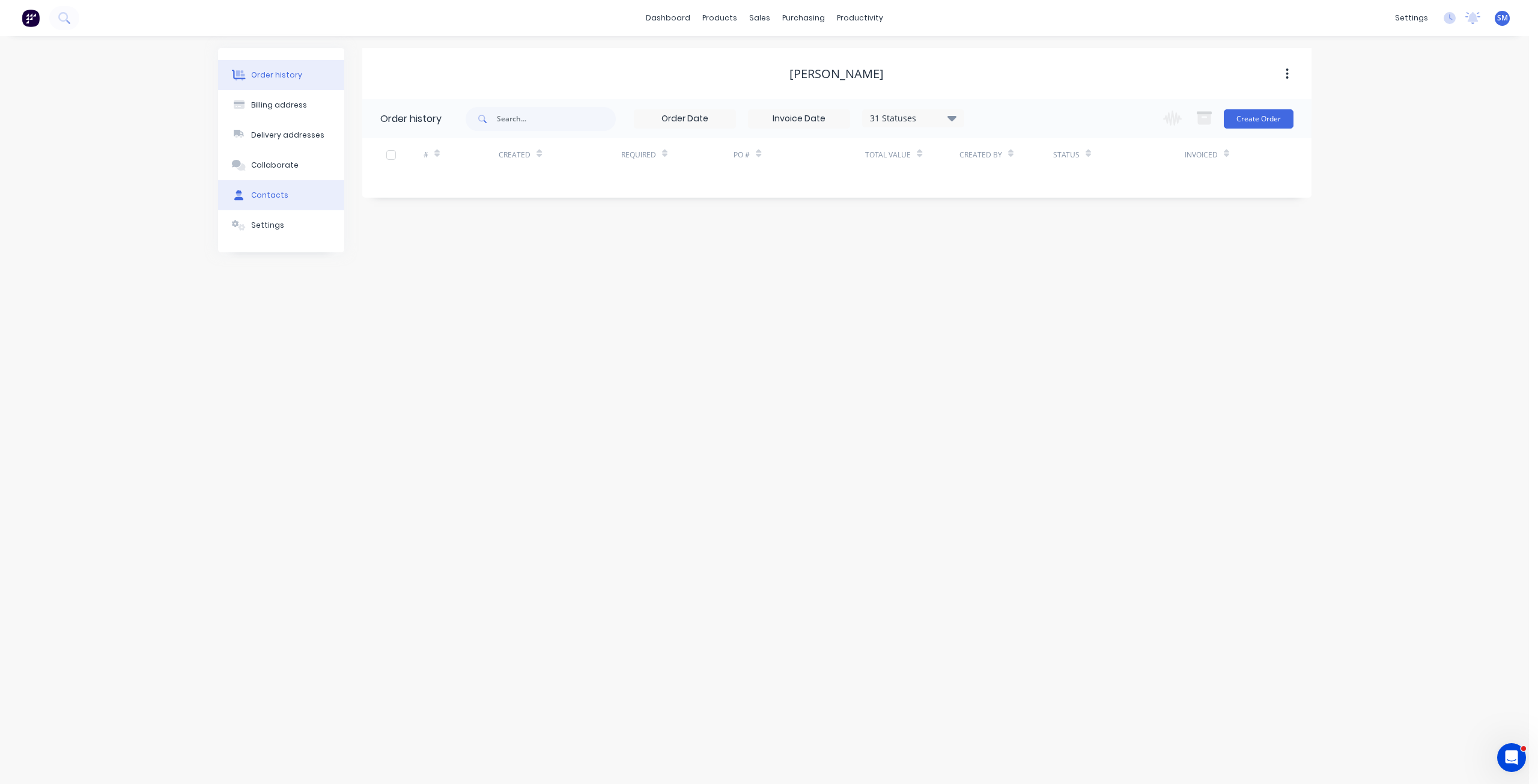
click at [266, 189] on button "Contacts" at bounding box center [282, 195] width 126 height 30
select select "AU"
click at [376, 163] on icon "button" at bounding box center [376, 160] width 7 height 7
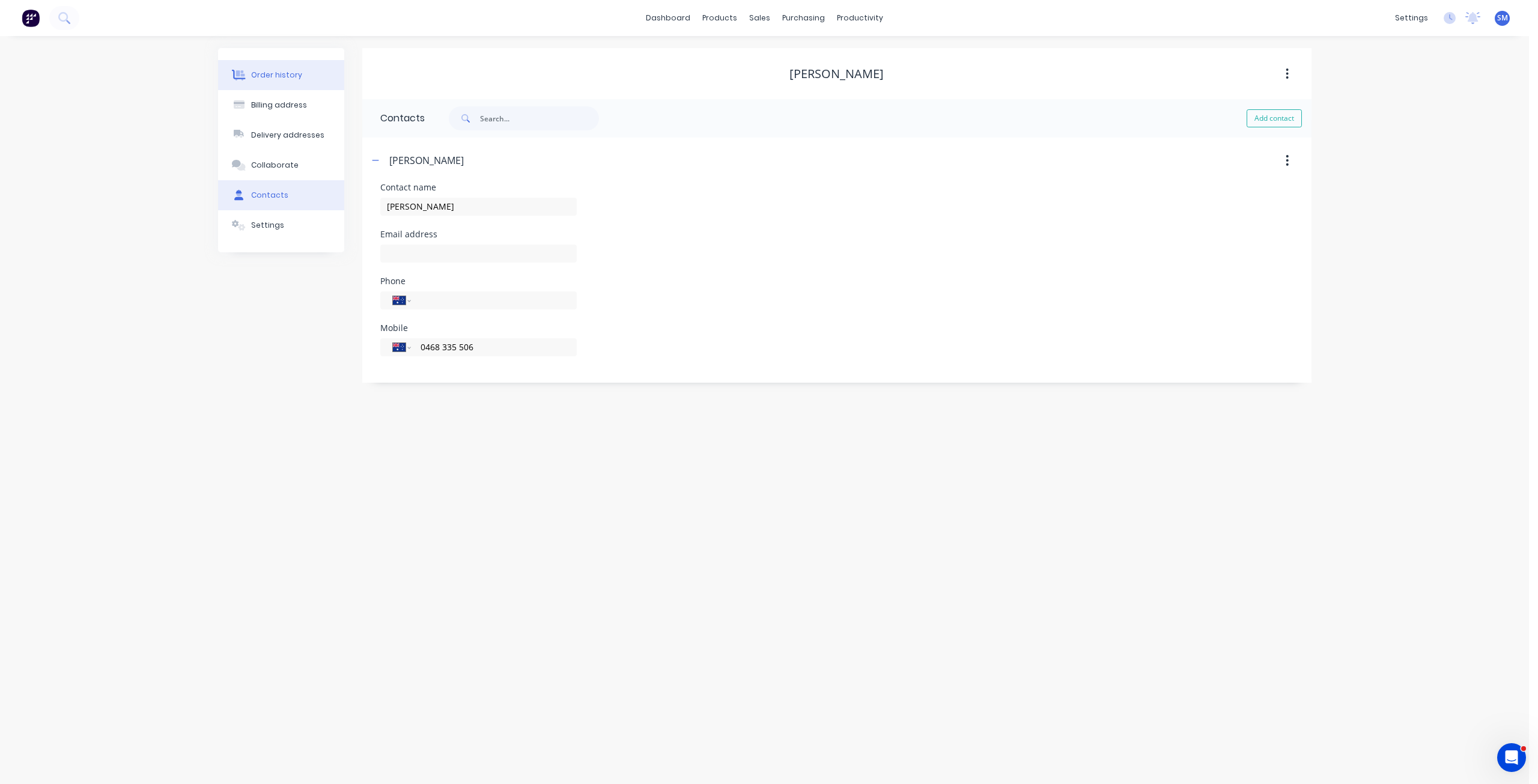
click at [280, 74] on div "Order history" at bounding box center [276, 75] width 51 height 11
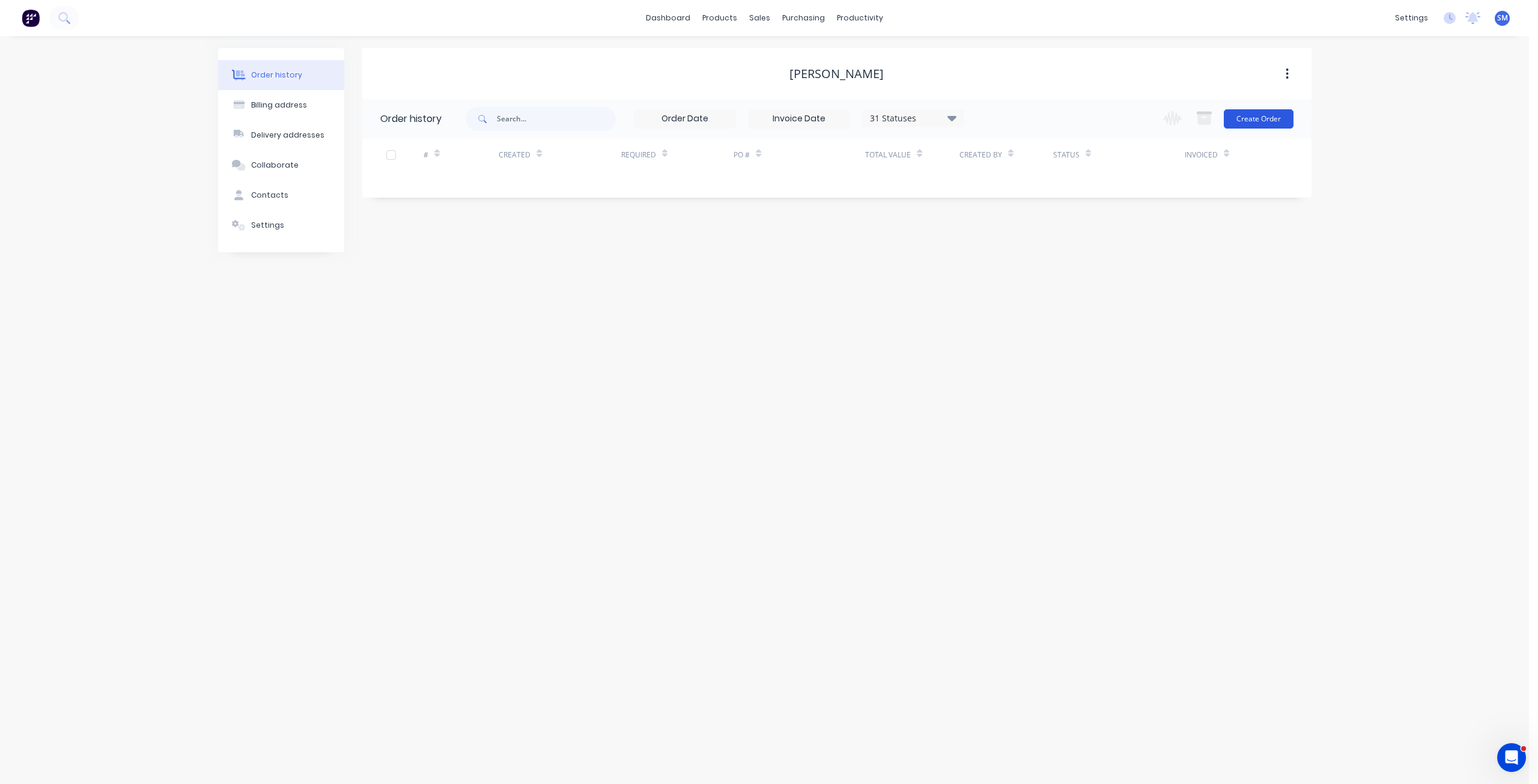
click at [1264, 121] on button "Create Order" at bounding box center [1258, 119] width 69 height 19
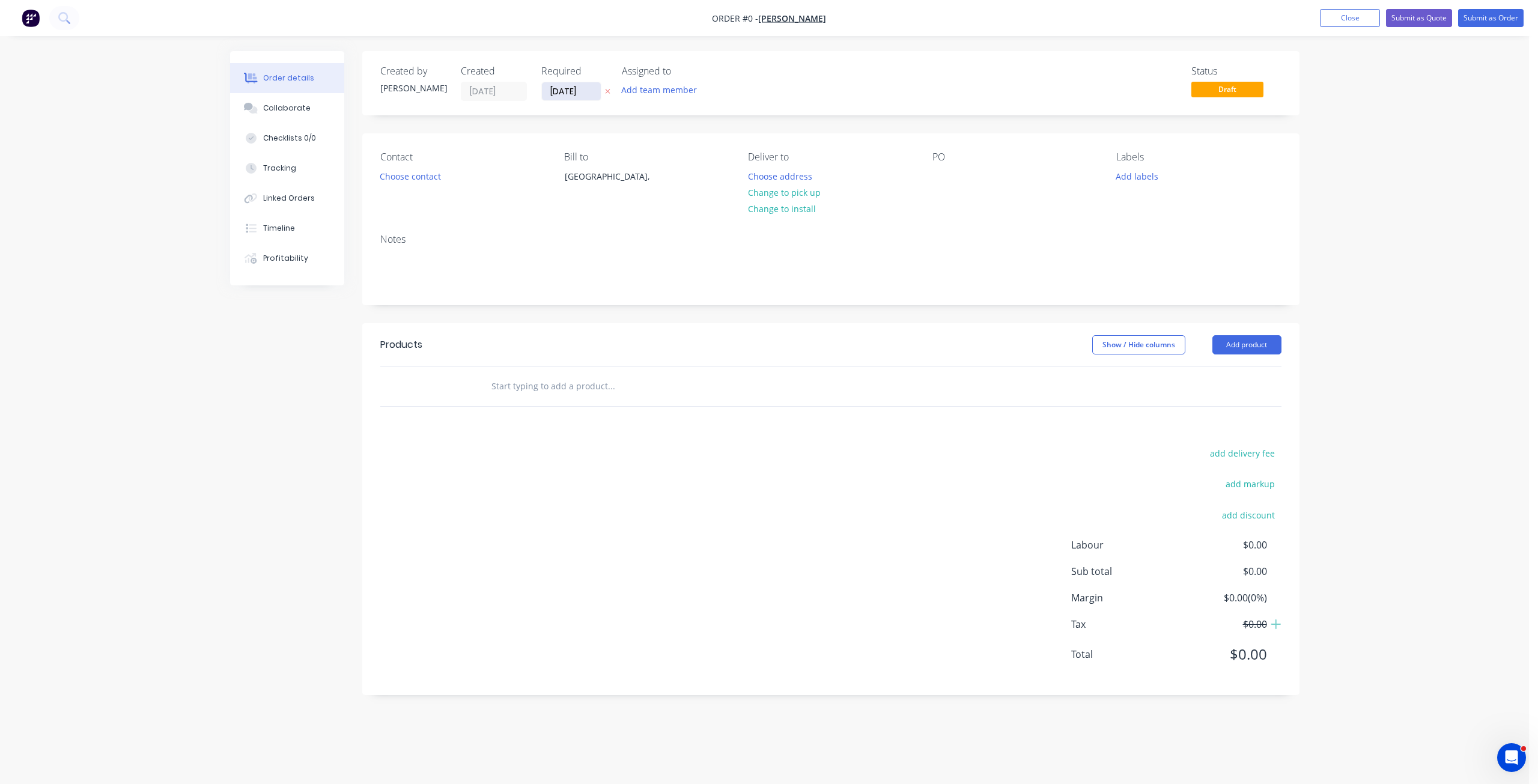
click at [563, 90] on input "[DATE]" at bounding box center [571, 91] width 59 height 18
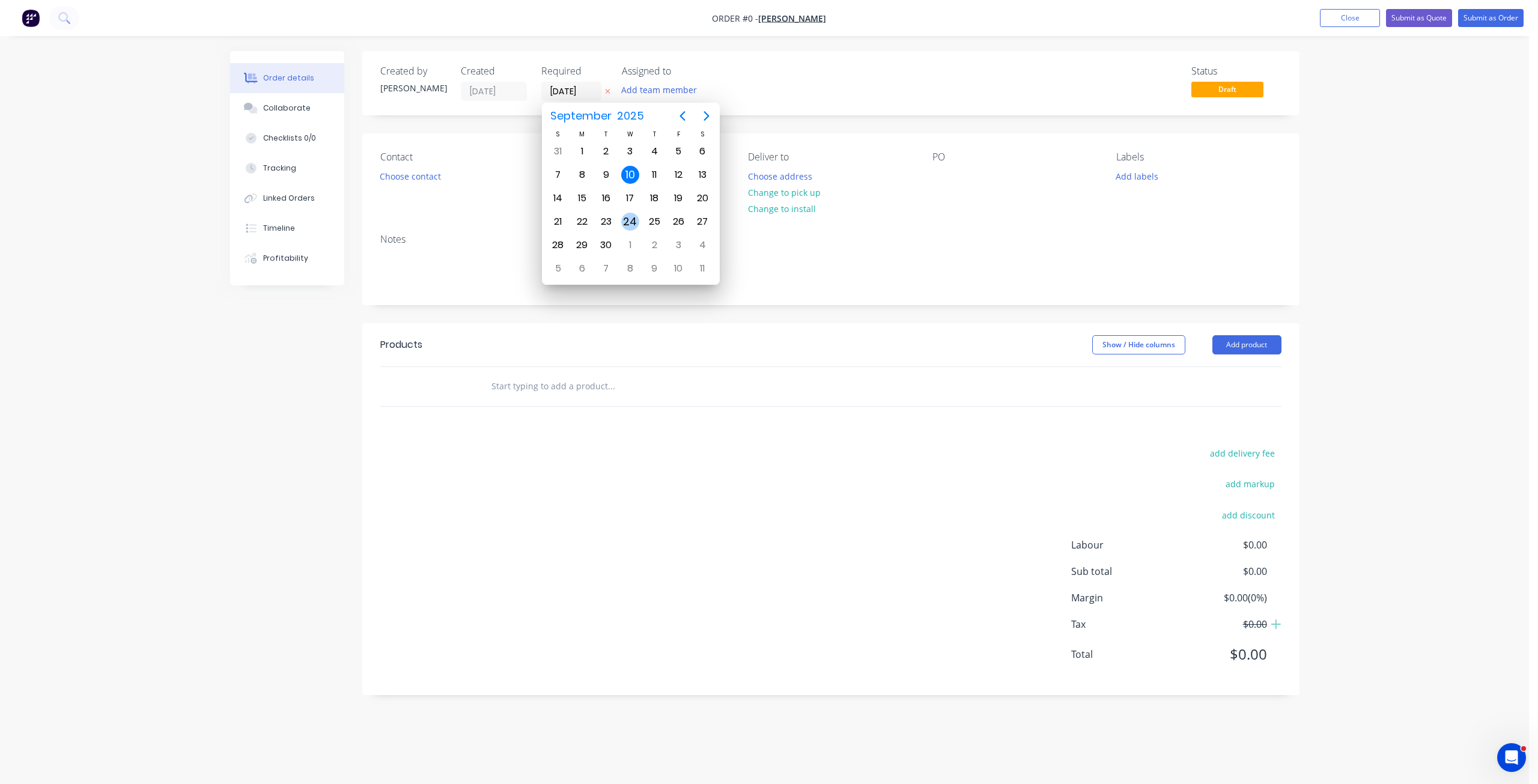
click at [628, 220] on div "24" at bounding box center [630, 221] width 18 height 18
type input "[DATE]"
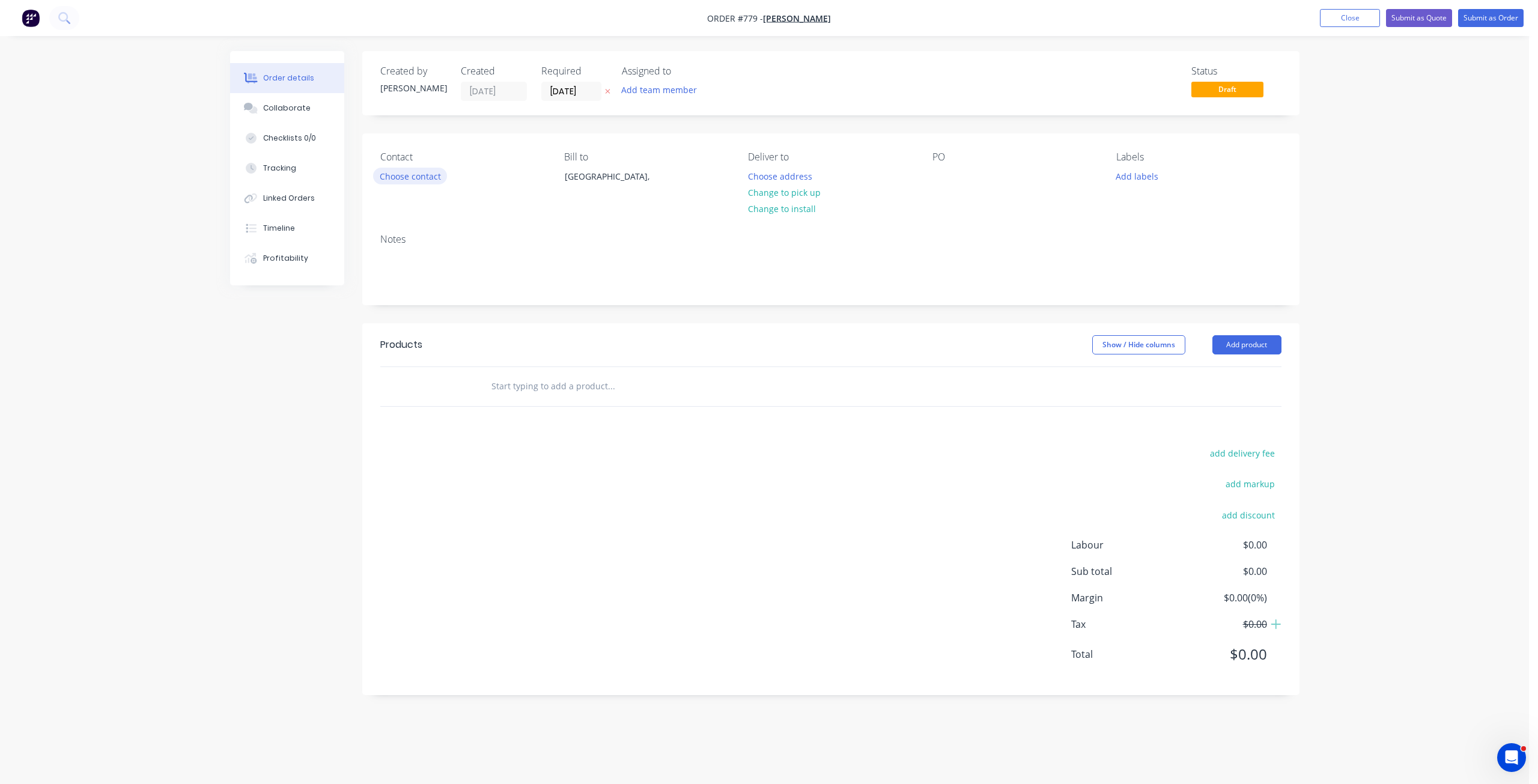
click at [393, 177] on button "Choose contact" at bounding box center [410, 175] width 74 height 16
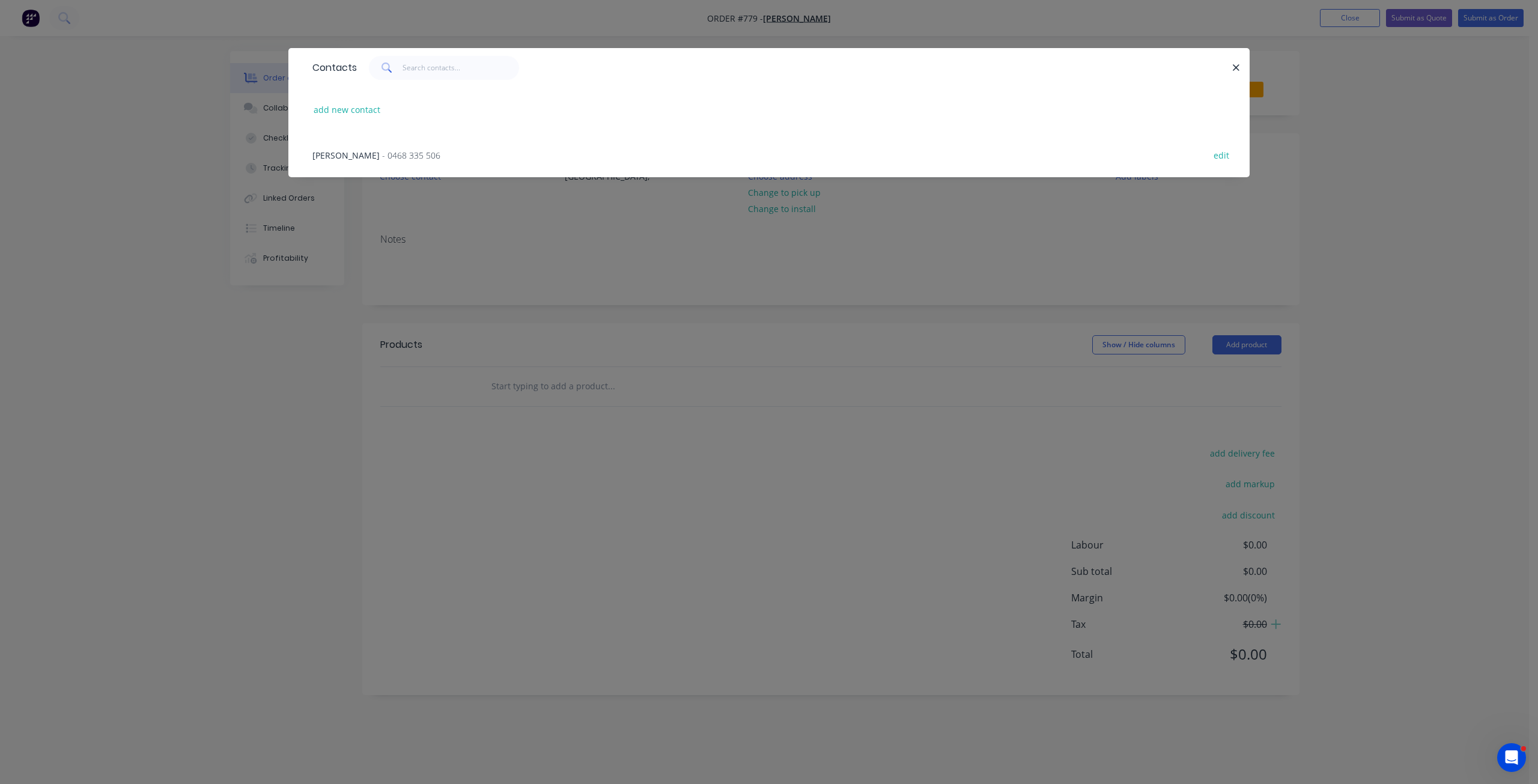
click at [351, 157] on div "[PERSON_NAME] - 0468 335 506" at bounding box center [376, 155] width 128 height 12
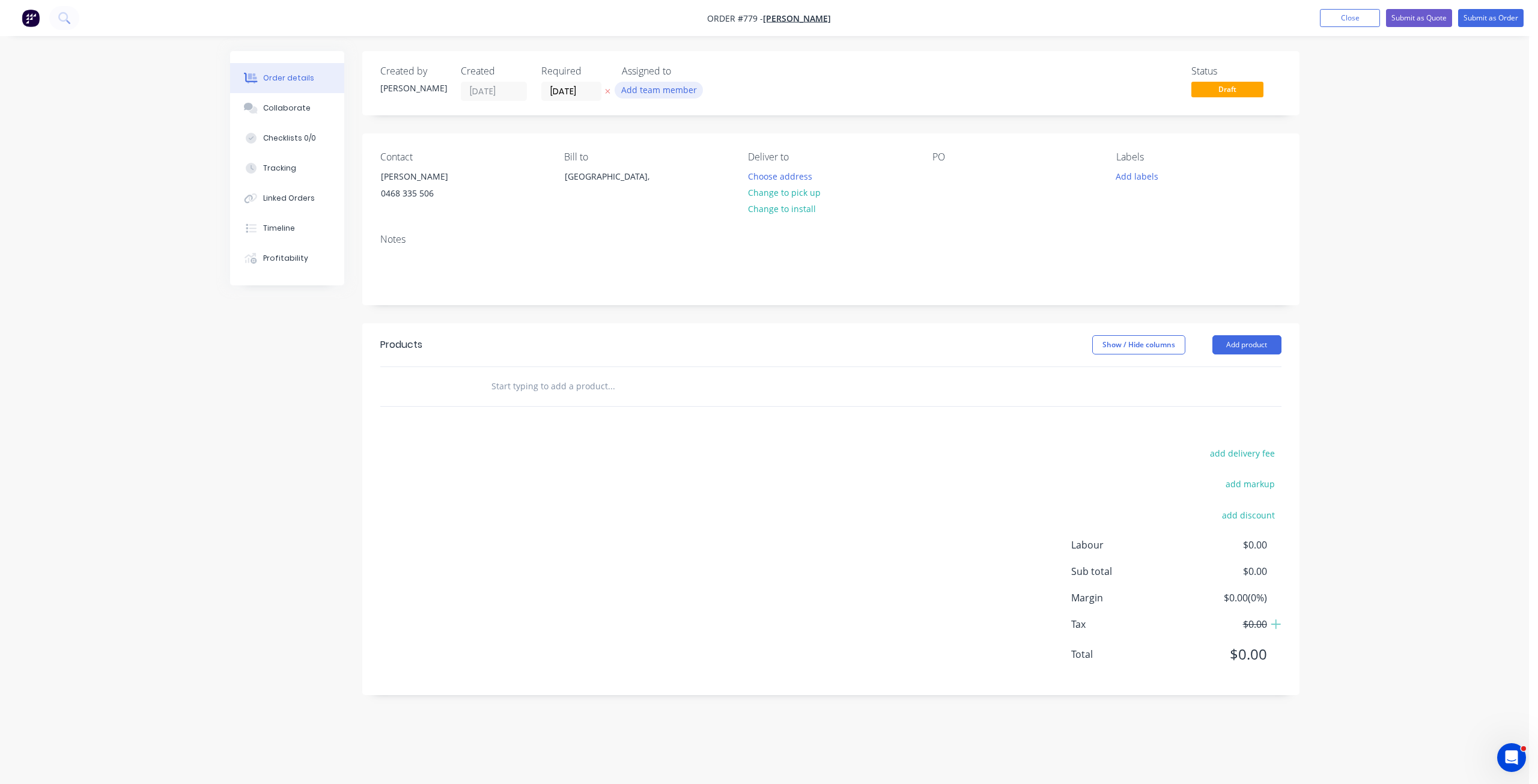
click at [669, 93] on button "Add team member" at bounding box center [658, 89] width 89 height 16
drag, startPoint x: 641, startPoint y: 180, endPoint x: 656, endPoint y: 178, distance: 15.1
click at [641, 180] on div at bounding box center [641, 180] width 24 height 24
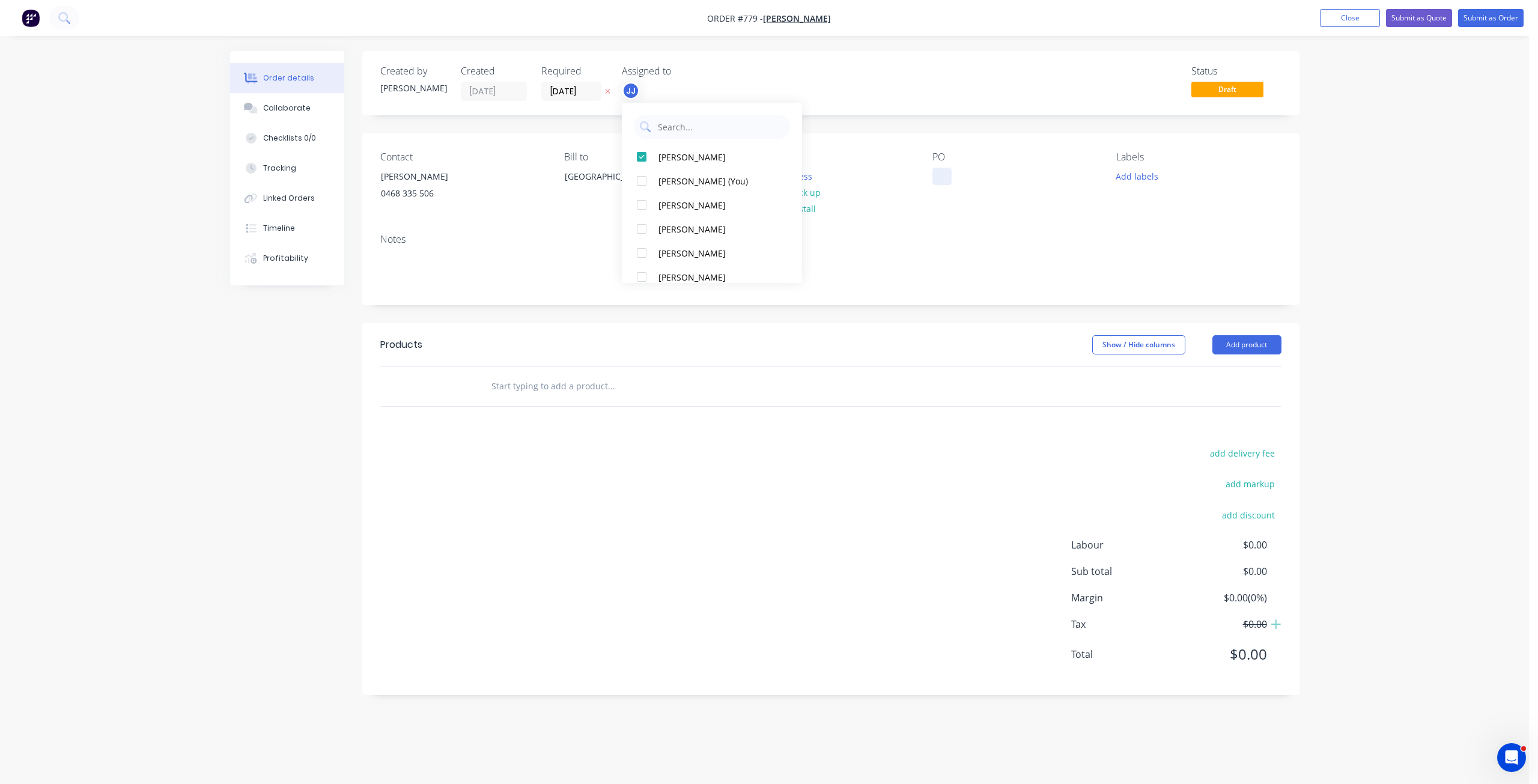
click at [949, 167] on div at bounding box center [942, 176] width 19 height 18
click at [1136, 173] on button "Add labels" at bounding box center [1137, 175] width 55 height 16
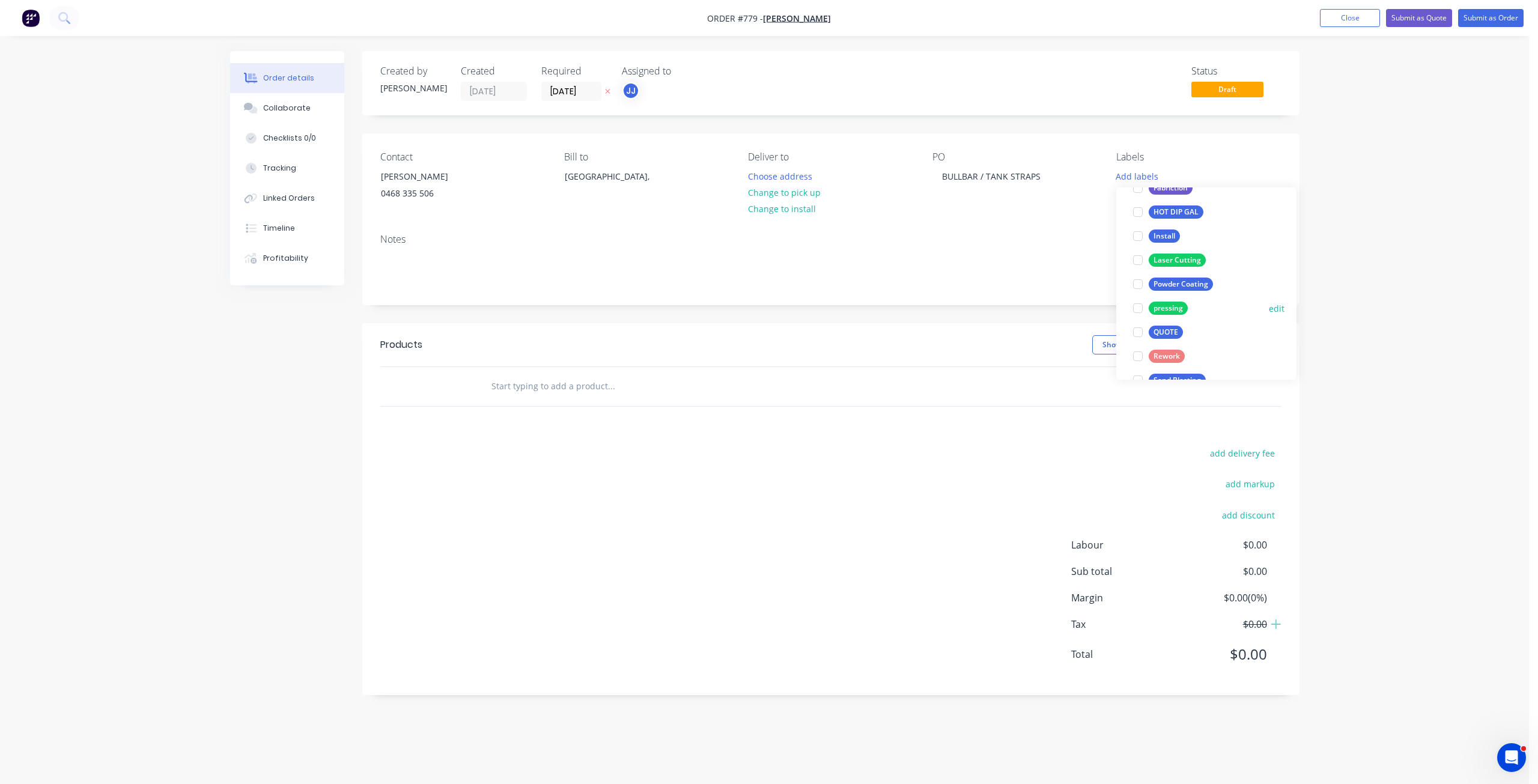
scroll to position [180, 0]
click at [1135, 274] on div at bounding box center [1137, 271] width 24 height 24
click at [1142, 301] on div at bounding box center [1137, 301] width 24 height 24
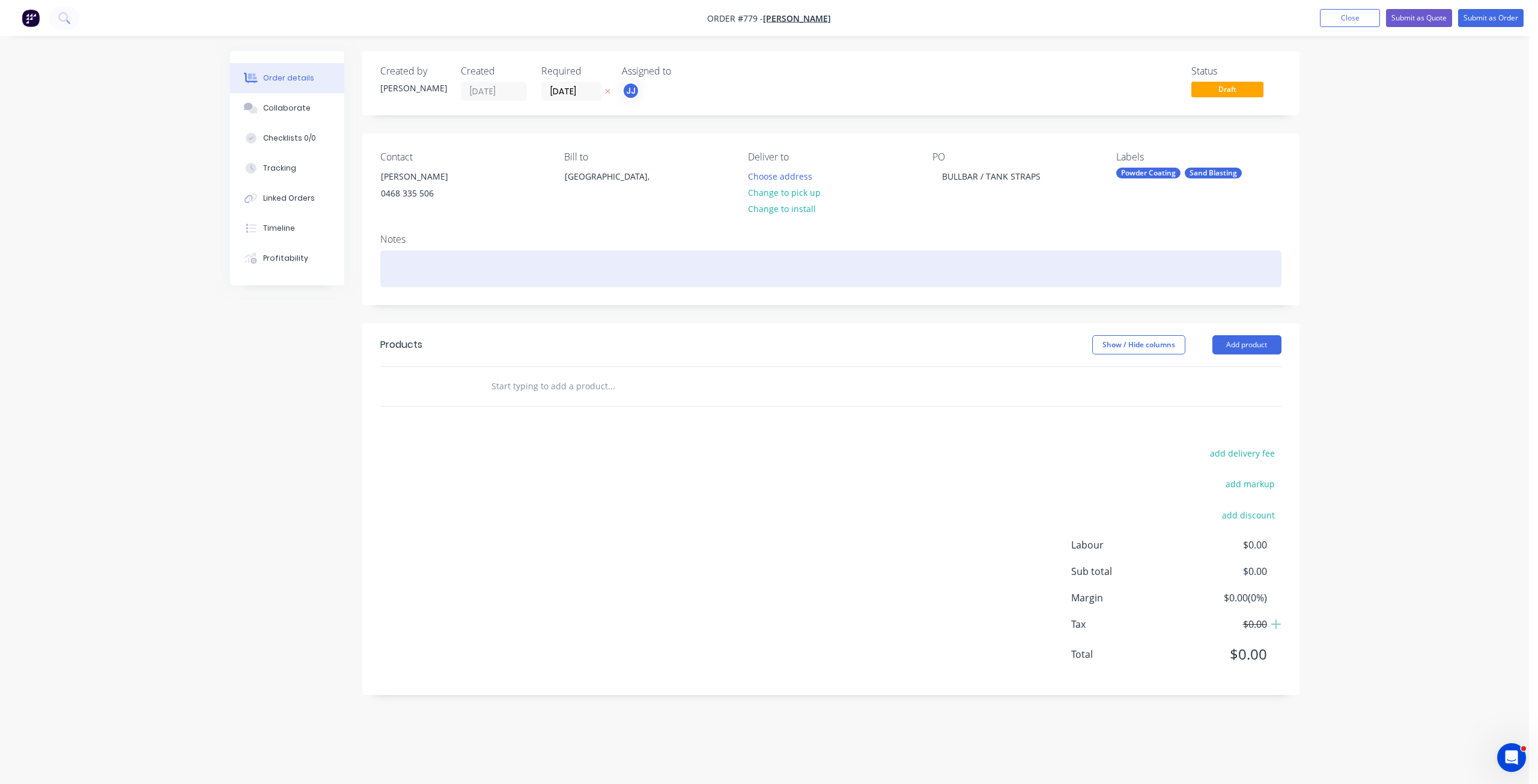
click at [398, 264] on div at bounding box center [830, 269] width 901 height 37
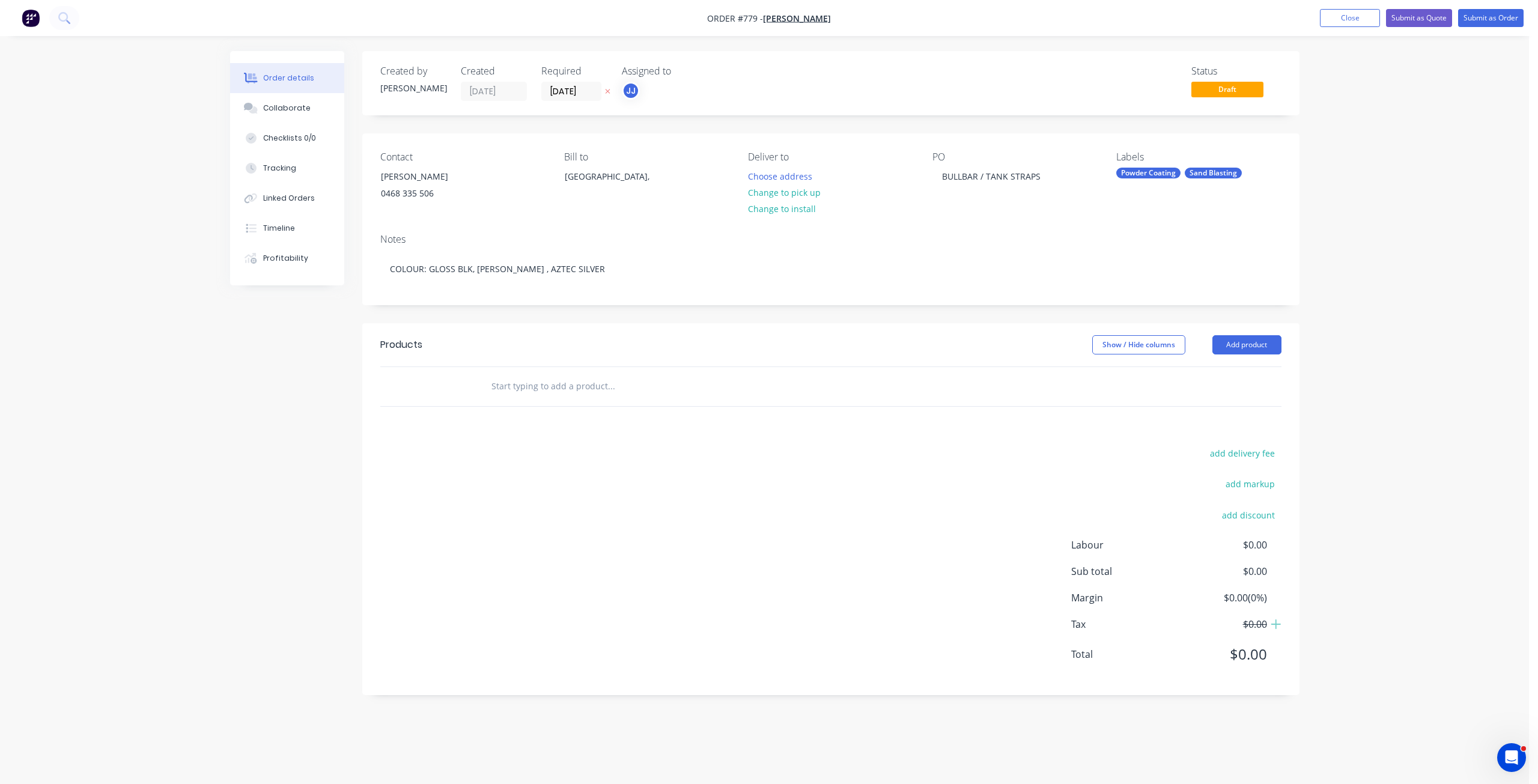
click at [506, 393] on input "text" at bounding box center [611, 386] width 240 height 24
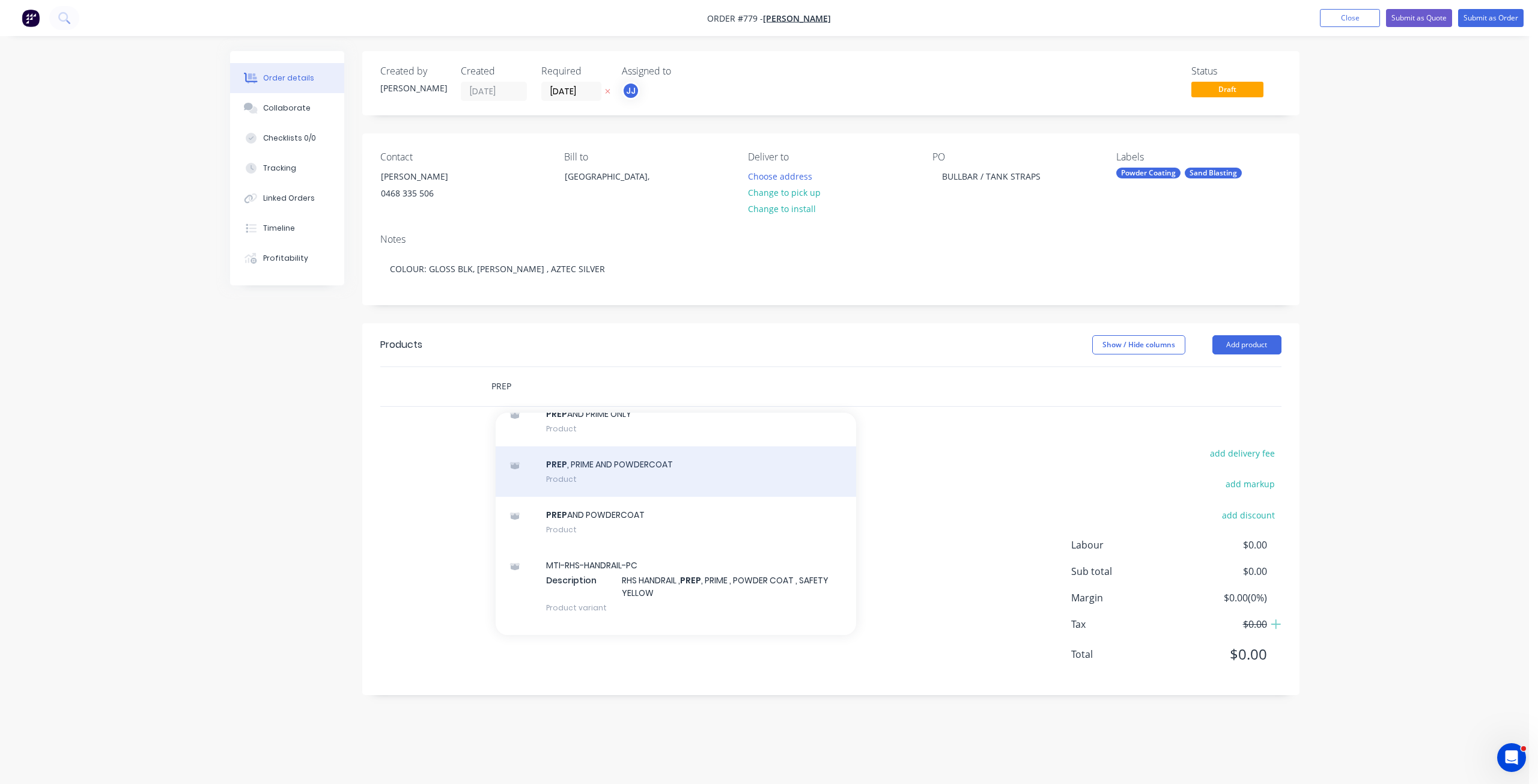
type input "PREP"
click at [576, 478] on div "PREP , PRIME AND POWDERCOAT Product" at bounding box center [676, 472] width 361 height 51
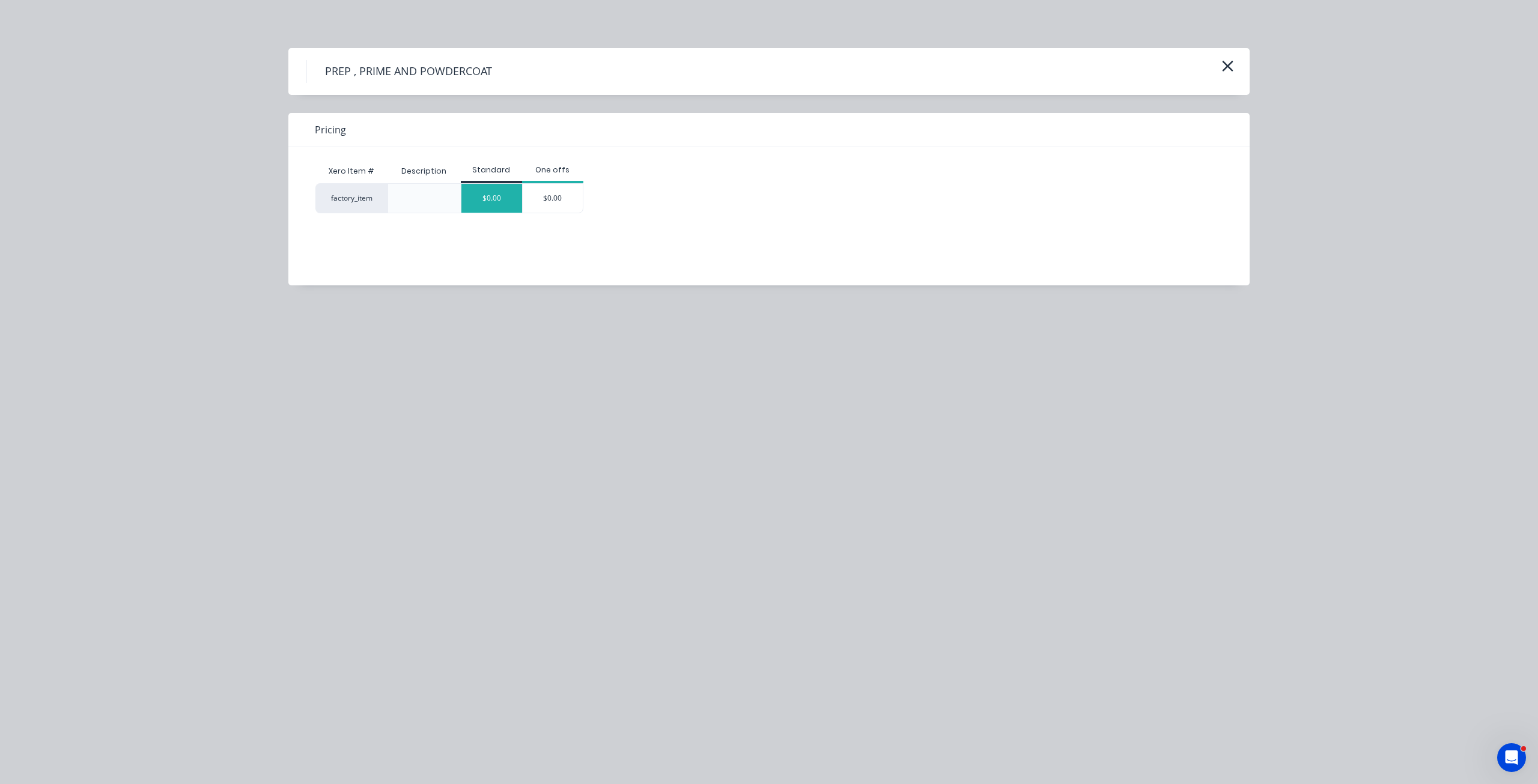
click at [510, 209] on div "$0.00" at bounding box center [491, 198] width 61 height 29
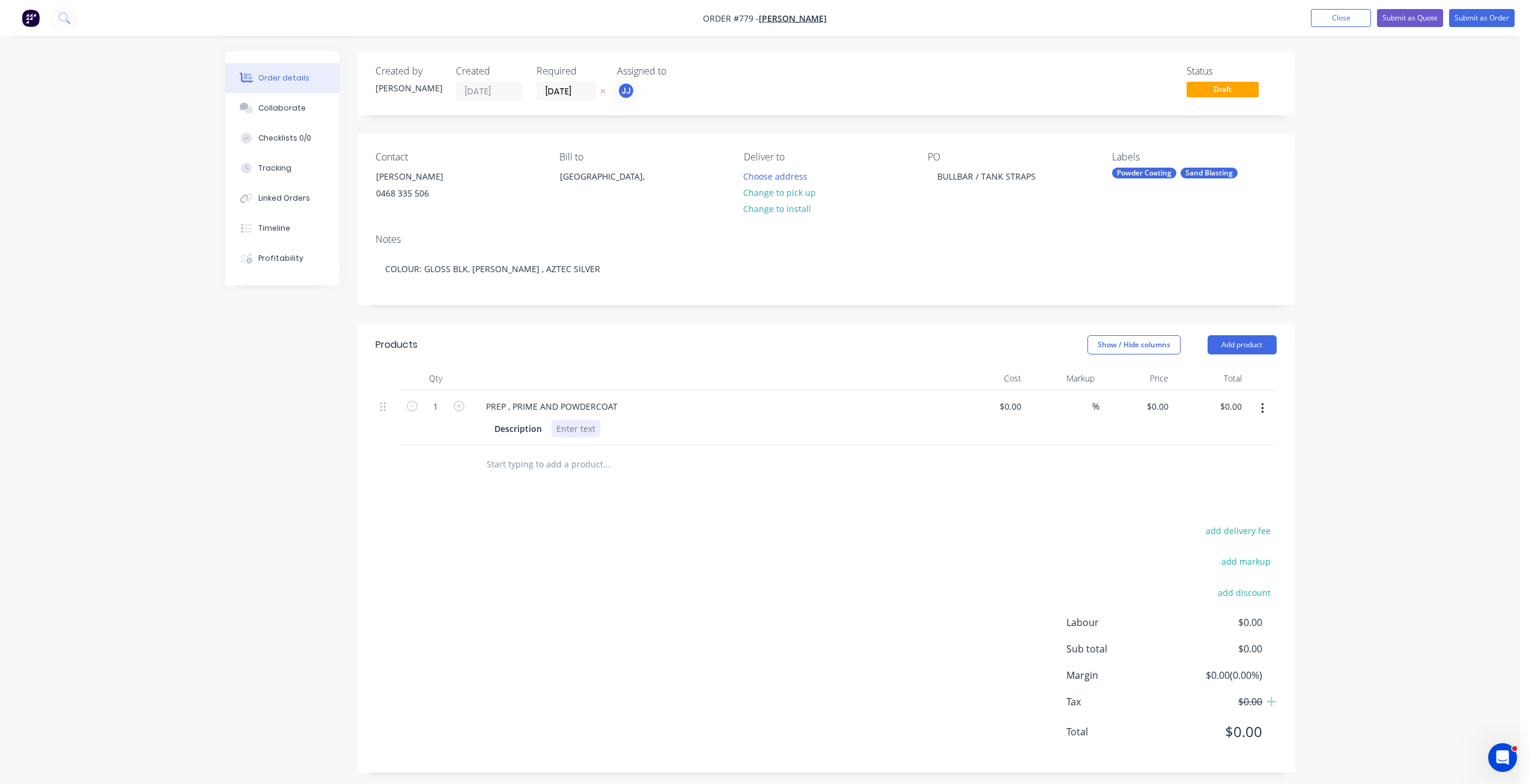
click at [569, 433] on div at bounding box center [575, 429] width 48 height 18
click at [773, 474] on div at bounding box center [687, 489] width 432 height 39
click at [797, 191] on button "Change to pick up" at bounding box center [779, 192] width 85 height 16
click at [1486, 14] on button "Submit as Order" at bounding box center [1482, 18] width 66 height 18
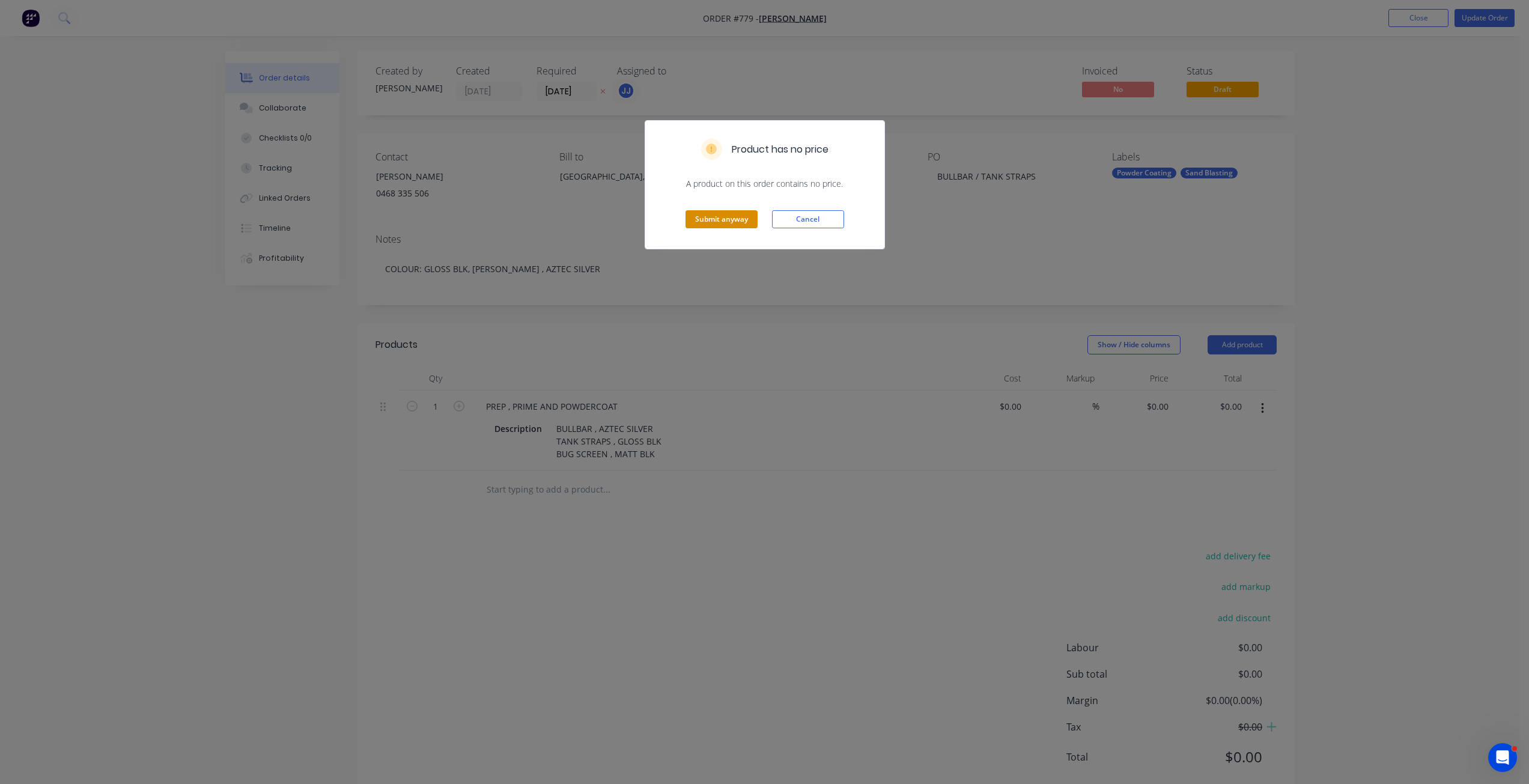
click at [708, 216] on button "Submit anyway" at bounding box center [721, 219] width 72 height 18
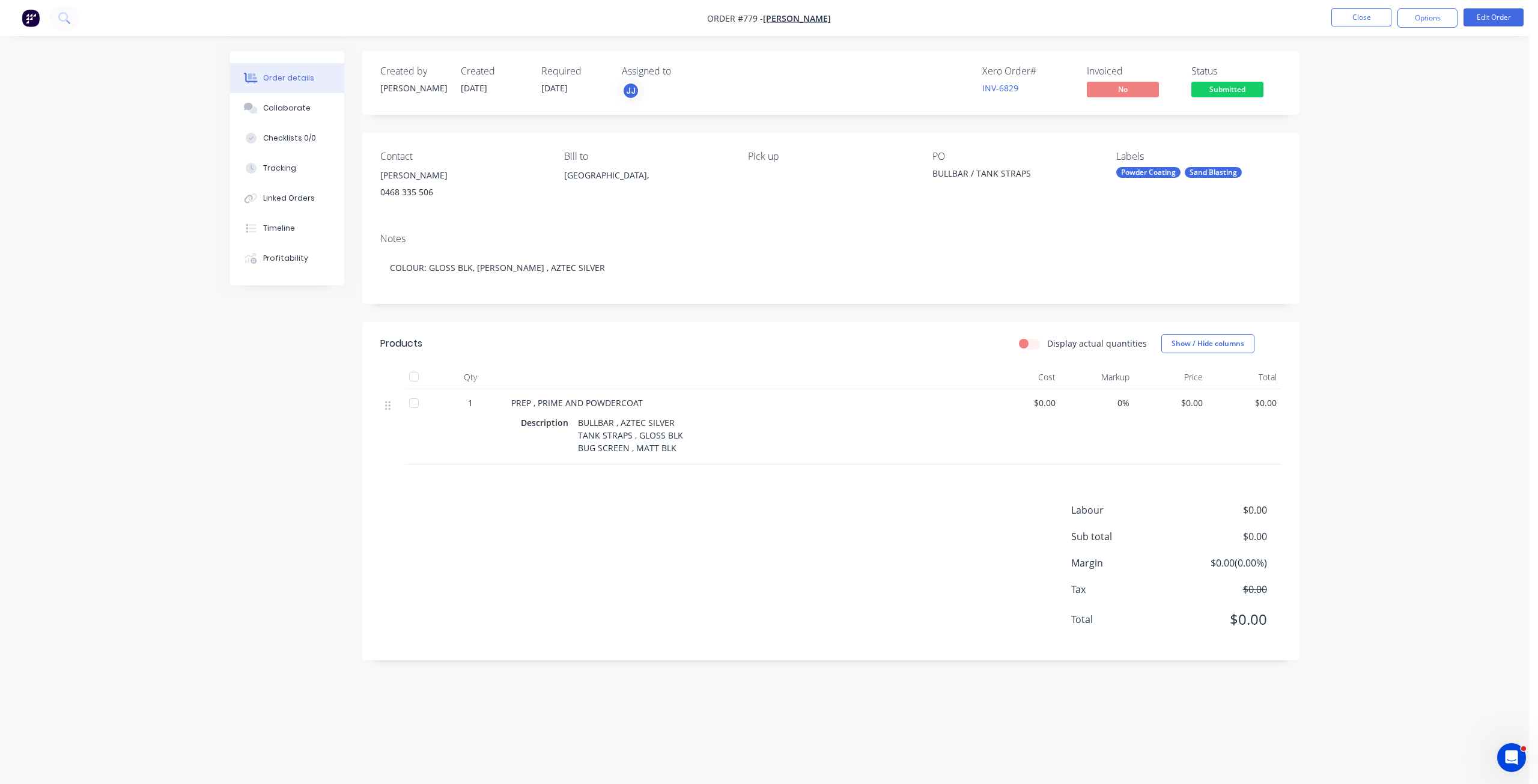
click at [1421, 27] on nav "Order #779 - [PERSON_NAME] Close Options Edit Order" at bounding box center [769, 18] width 1538 height 36
click at [1420, 21] on button "Options" at bounding box center [1427, 18] width 60 height 19
click at [1358, 147] on div "Work Order" at bounding box center [1391, 145] width 111 height 18
click at [1359, 119] on div "Without pricing" at bounding box center [1391, 121] width 111 height 18
click at [1352, 16] on button "Close" at bounding box center [1361, 18] width 60 height 18
